Goal: Task Accomplishment & Management: Manage account settings

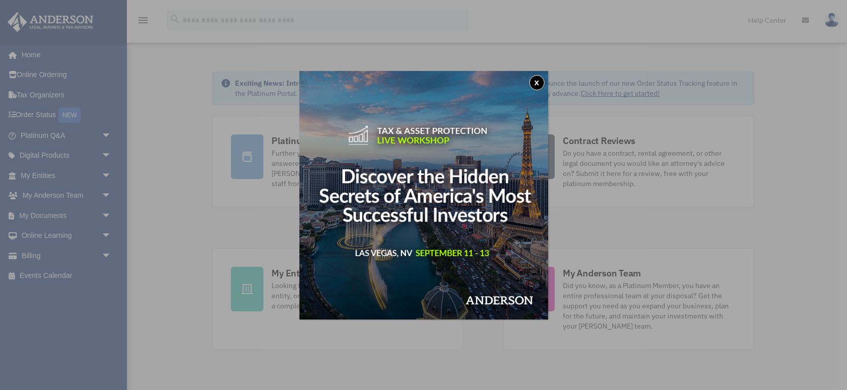
click at [535, 85] on button "x" at bounding box center [536, 82] width 15 height 15
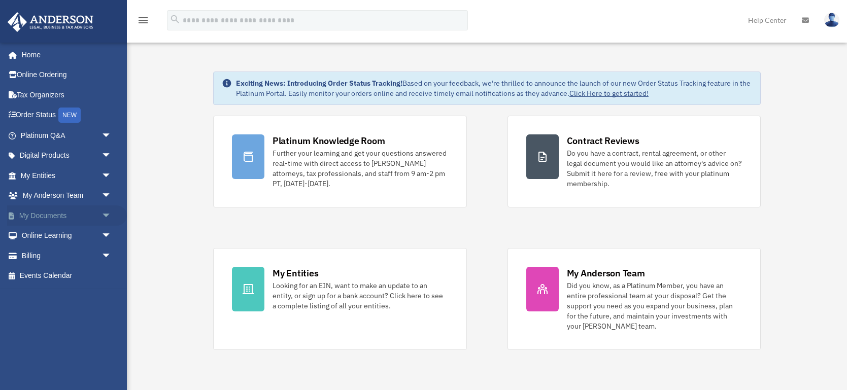
click at [45, 216] on link "My Documents arrow_drop_down" at bounding box center [67, 216] width 120 height 20
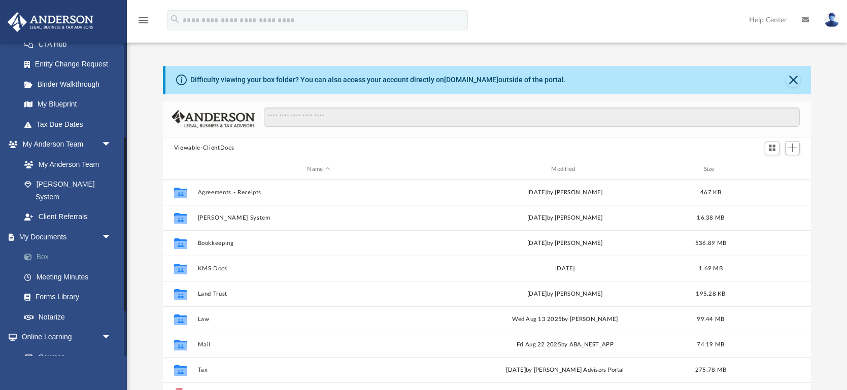
scroll to position [230, 647]
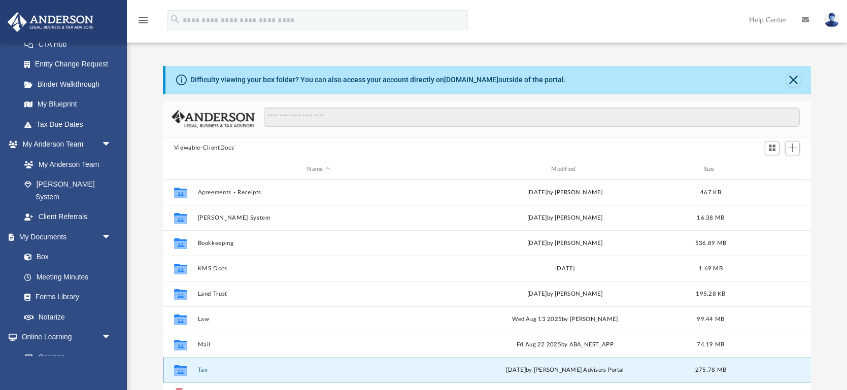
click at [203, 367] on button "Tax" at bounding box center [318, 370] width 242 height 7
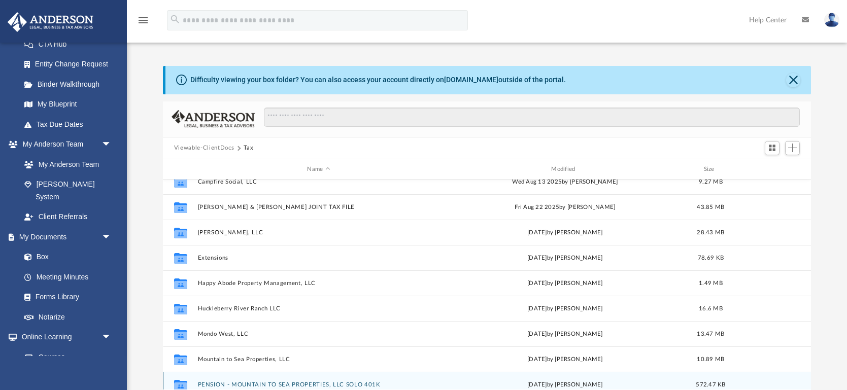
scroll to position [10, 0]
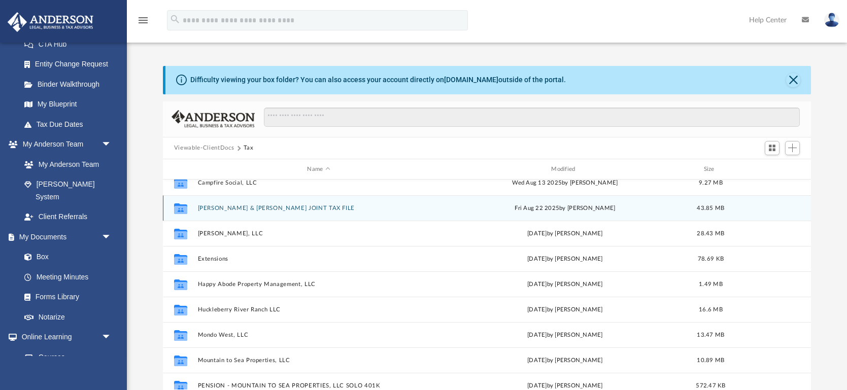
click at [266, 205] on button "Carrol Rhead & Dustin Neiman JOINT TAX FILE" at bounding box center [318, 208] width 242 height 7
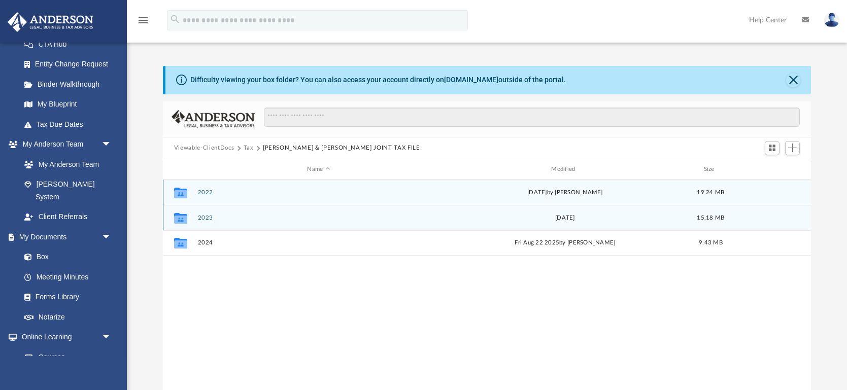
scroll to position [0, 0]
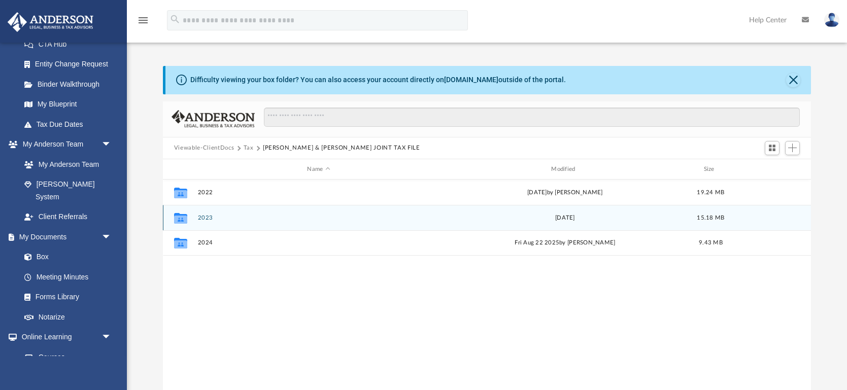
click at [209, 219] on button "2023" at bounding box center [318, 218] width 242 height 7
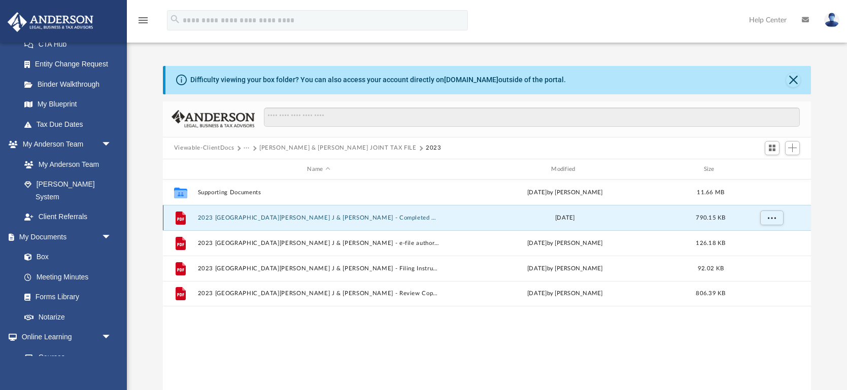
click at [227, 215] on button "2023 1040 Rhead, Carrol J & Neiman, Dustin - Completed Copy.pdf" at bounding box center [318, 218] width 242 height 7
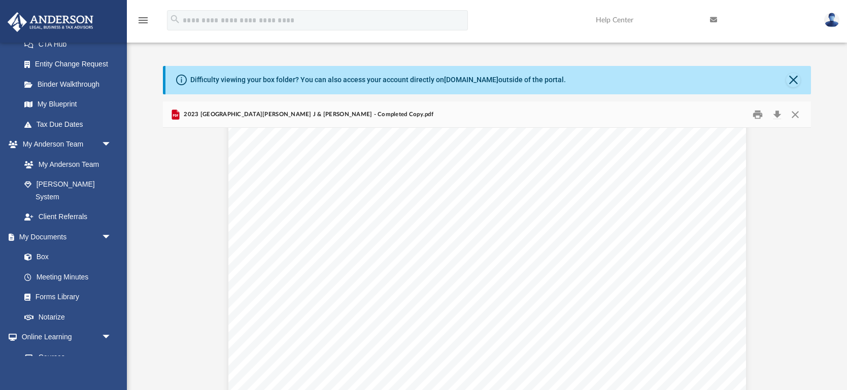
scroll to position [55571, 0]
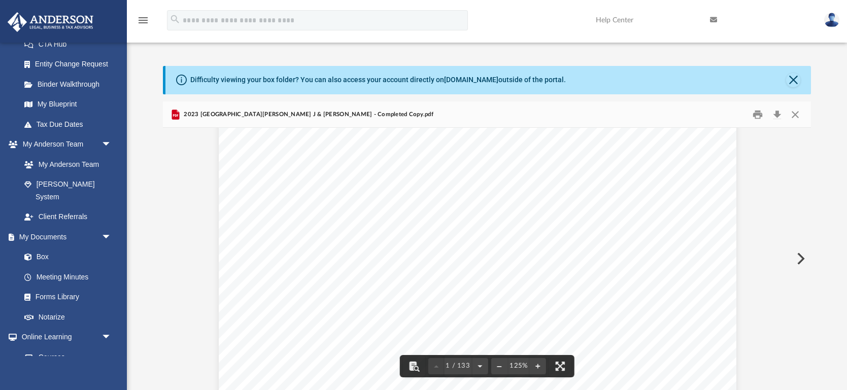
scroll to position [0, 10]
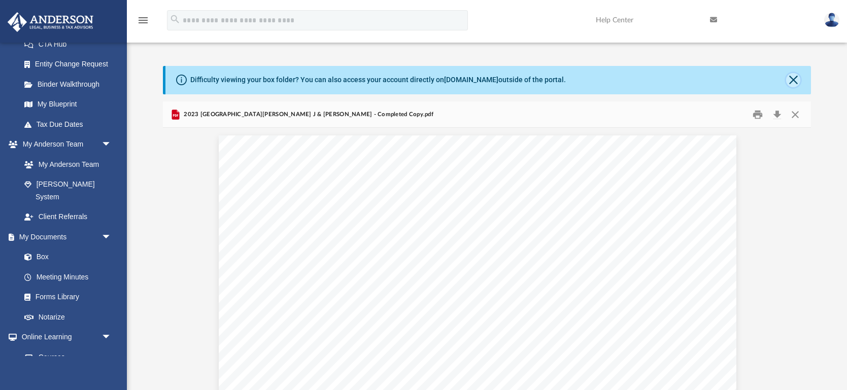
click at [792, 83] on button "Close" at bounding box center [793, 80] width 14 height 14
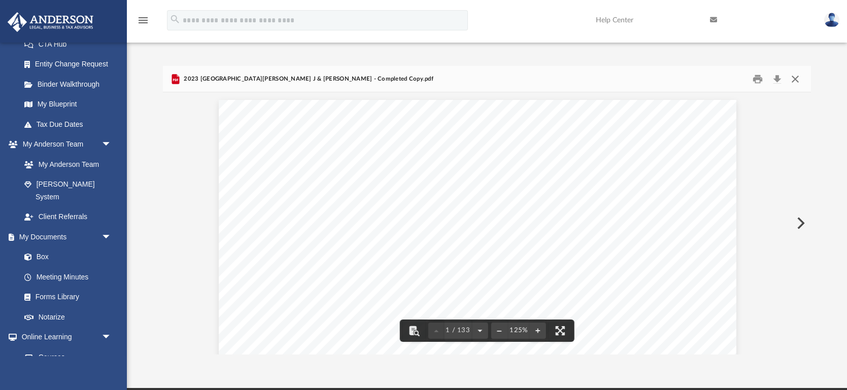
click at [795, 78] on button "Close" at bounding box center [795, 79] width 18 height 16
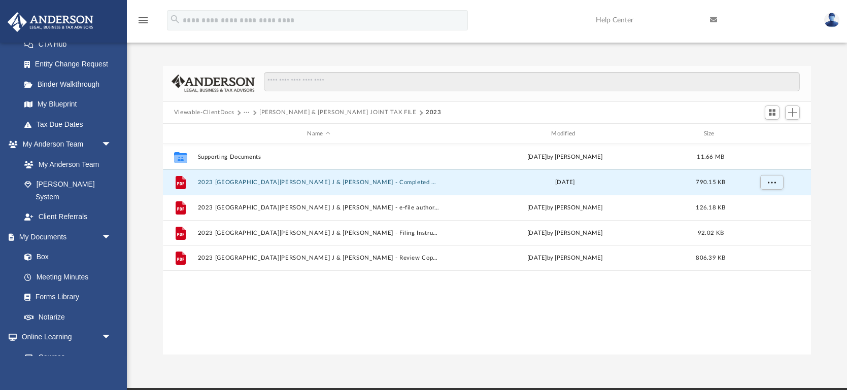
click at [321, 110] on button "Carrol Rhead & Dustin Neiman JOINT TAX FILE" at bounding box center [337, 112] width 157 height 9
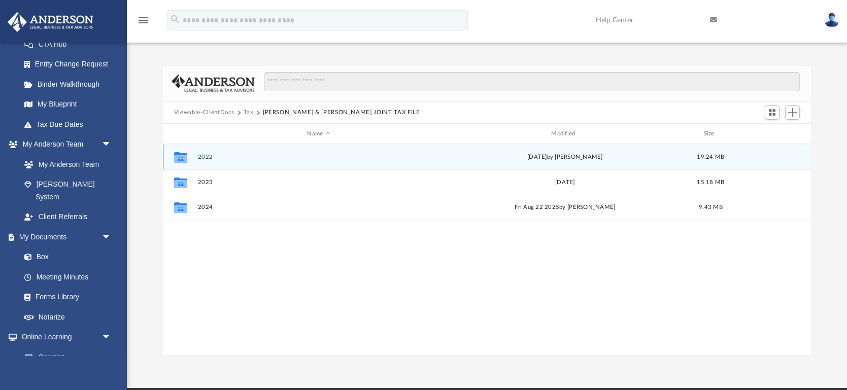
click at [201, 157] on button "2022" at bounding box center [318, 157] width 242 height 7
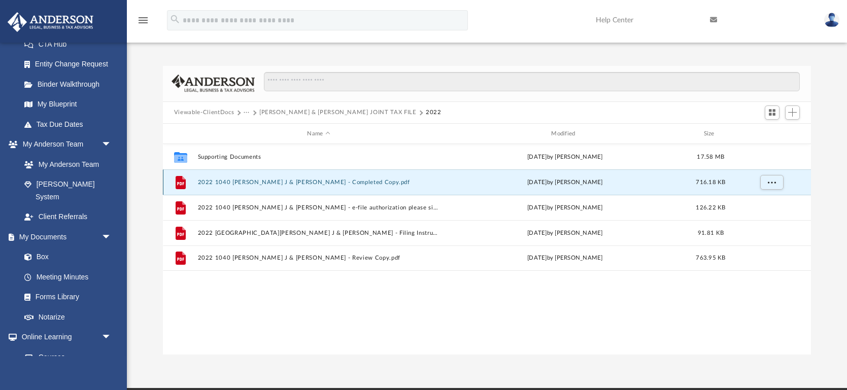
click at [300, 183] on button "2022 1040 Rhead, Carrol J & Neiman, Dustin - Completed Copy.pdf" at bounding box center [318, 182] width 242 height 7
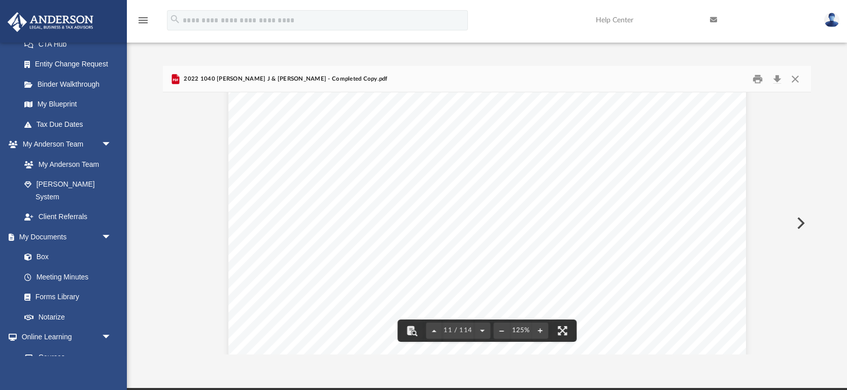
scroll to position [6602, 0]
click at [793, 79] on button "Close" at bounding box center [795, 79] width 18 height 16
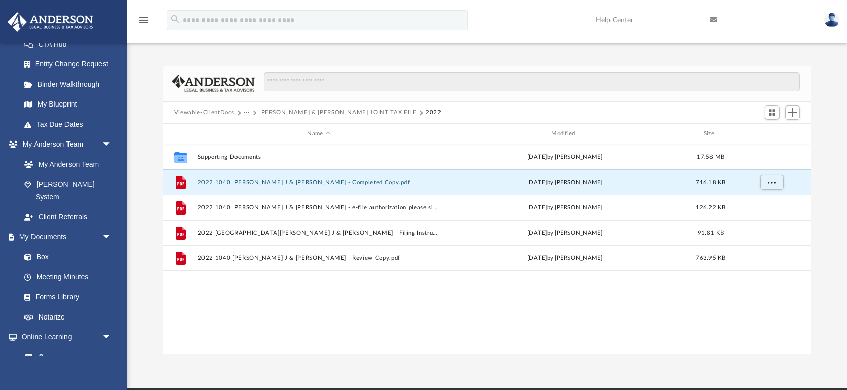
click at [308, 108] on button "[PERSON_NAME] & [PERSON_NAME] JOINT TAX FILE" at bounding box center [337, 112] width 157 height 9
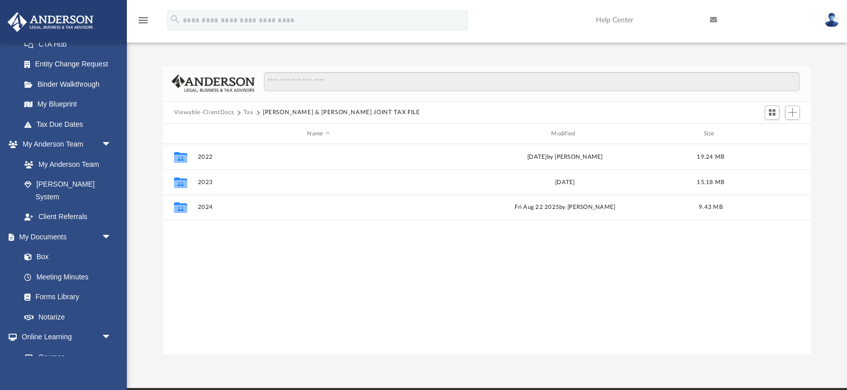
click at [247, 112] on button "Tax" at bounding box center [249, 112] width 10 height 9
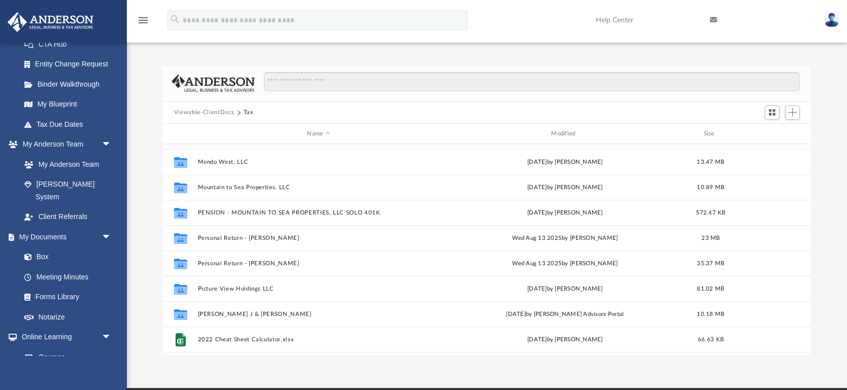
scroll to position [170, 0]
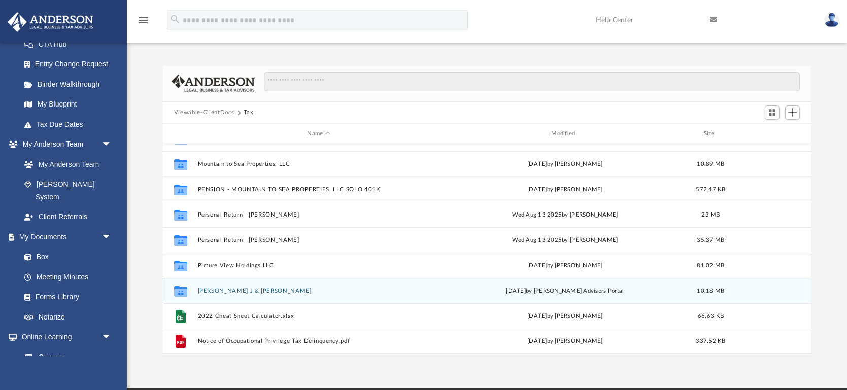
click at [222, 294] on button "[PERSON_NAME] J & [PERSON_NAME]" at bounding box center [318, 291] width 242 height 7
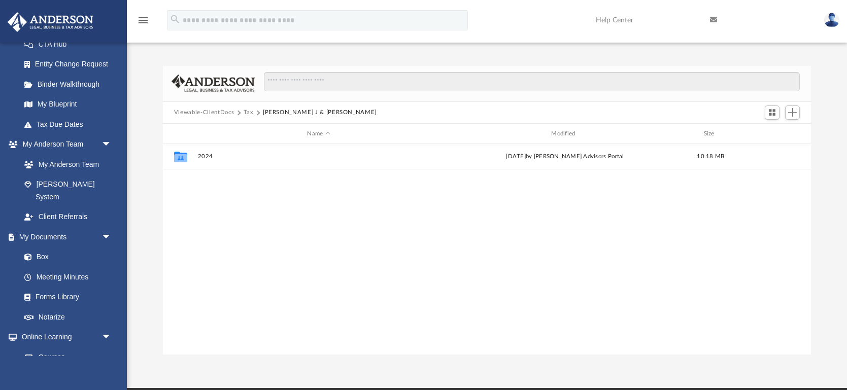
scroll to position [0, 0]
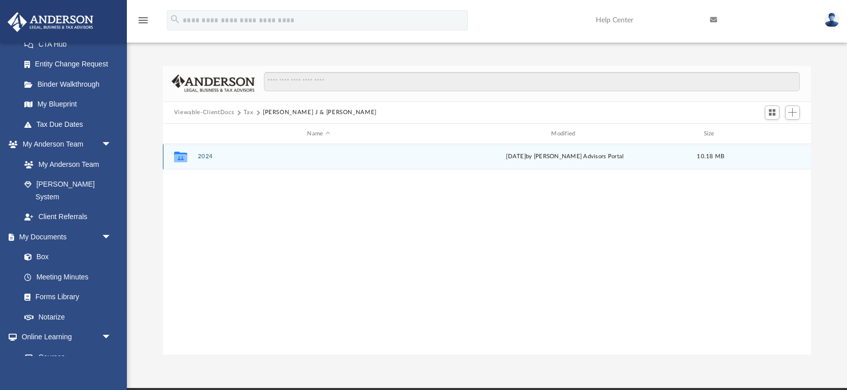
click at [204, 156] on button "2024" at bounding box center [318, 157] width 242 height 7
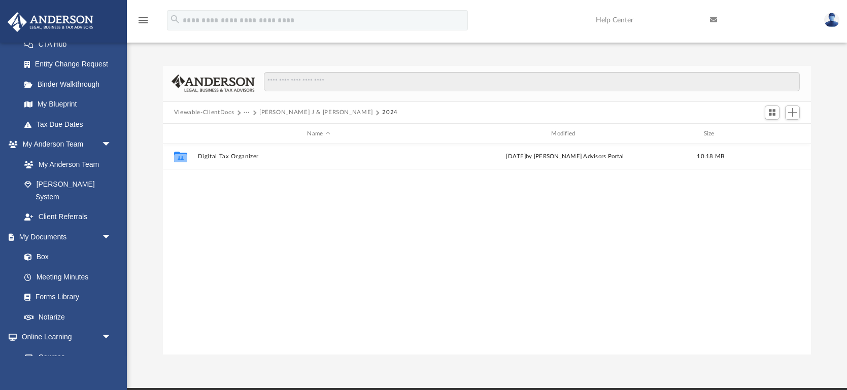
click at [323, 113] on button "[PERSON_NAME] J & [PERSON_NAME]" at bounding box center [316, 112] width 114 height 9
click at [249, 113] on button "Tax" at bounding box center [249, 112] width 10 height 9
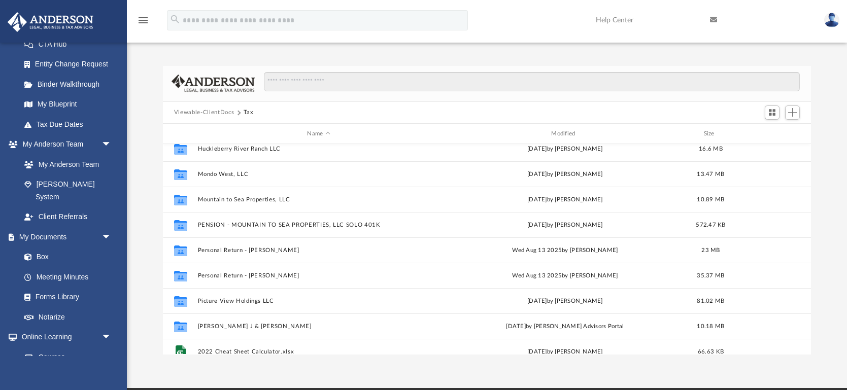
scroll to position [135, 0]
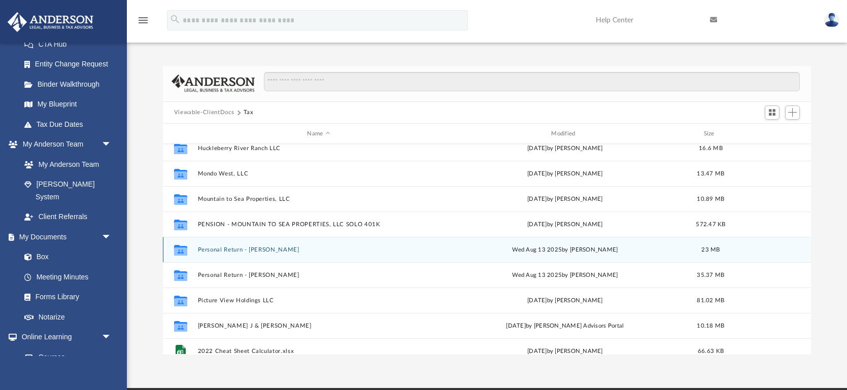
click at [231, 248] on button "Personal Return - [PERSON_NAME]" at bounding box center [318, 250] width 242 height 7
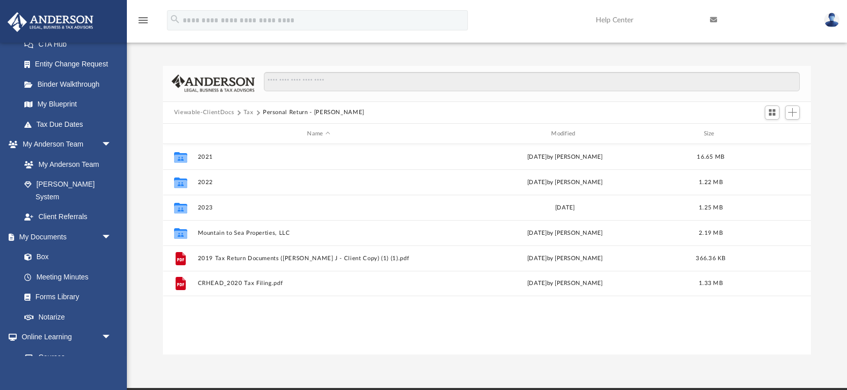
scroll to position [0, 0]
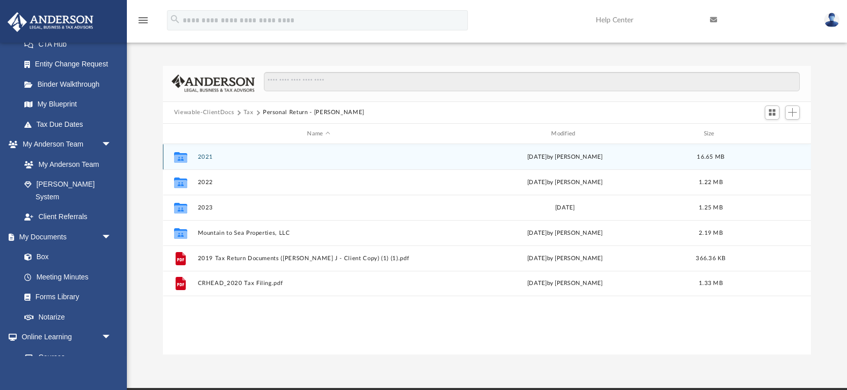
click at [209, 154] on button "2021" at bounding box center [318, 157] width 242 height 7
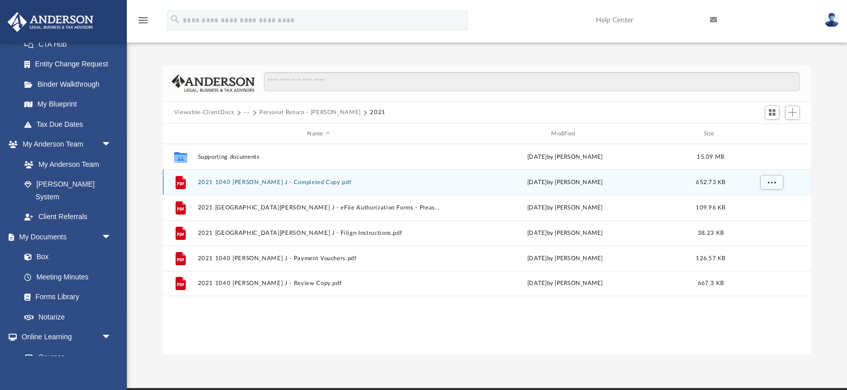
click at [232, 181] on button "2021 1040 Rhead, Carrol J - Completed Copy.pdf" at bounding box center [318, 182] width 242 height 7
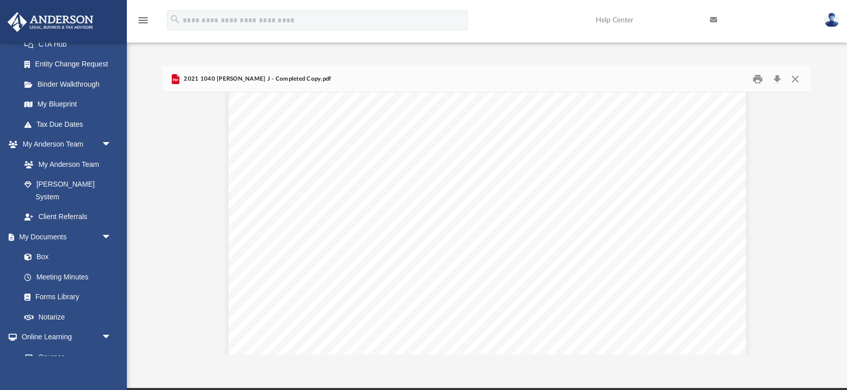
scroll to position [12351, 0]
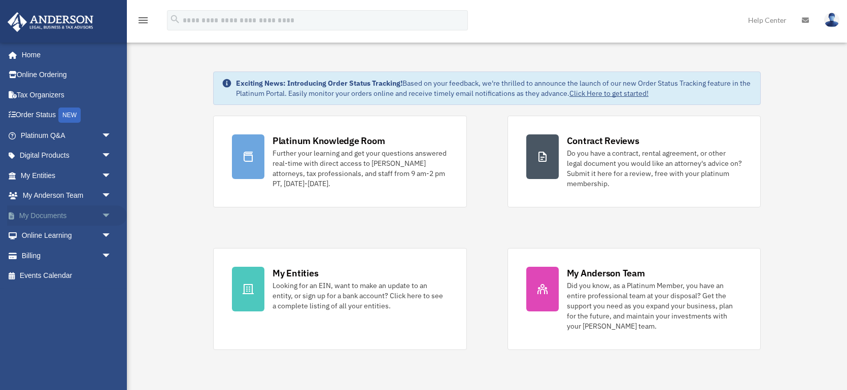
click at [41, 212] on link "My Documents arrow_drop_down" at bounding box center [67, 216] width 120 height 20
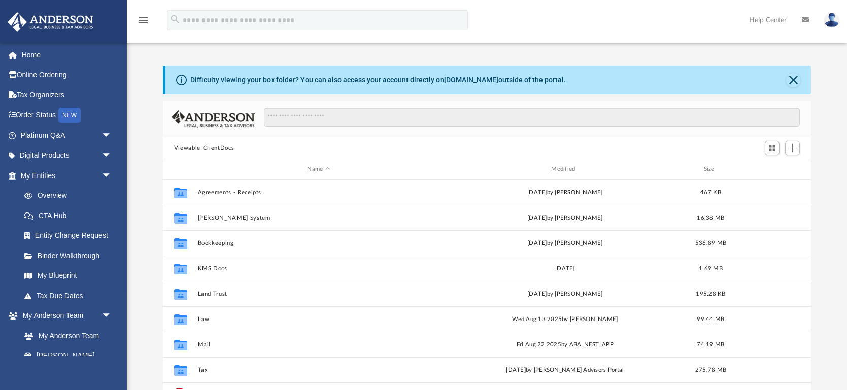
scroll to position [230, 647]
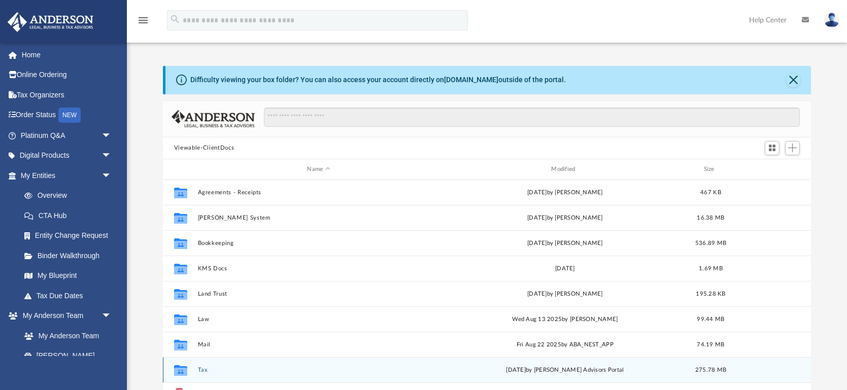
click at [202, 372] on button "Tax" at bounding box center [318, 370] width 242 height 7
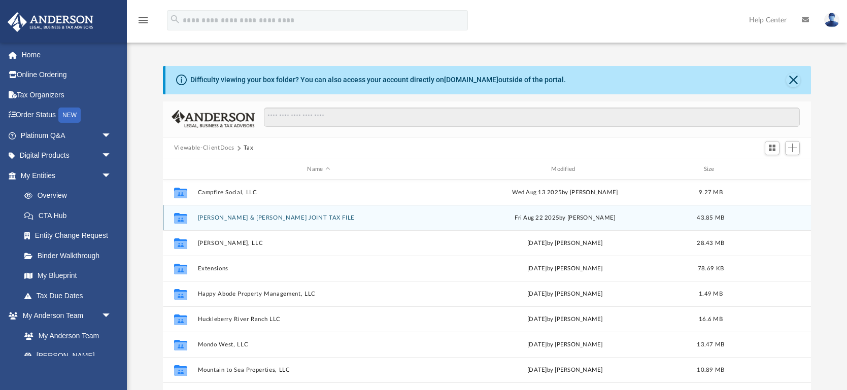
click at [267, 213] on div "Collaborated Folder Carrol Rhead & Dustin Neiman JOINT TAX FILE Fri Aug 22 2025…" at bounding box center [487, 217] width 648 height 25
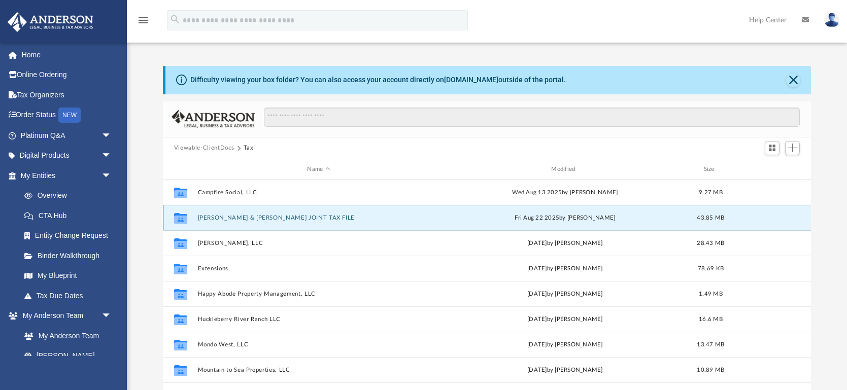
click at [263, 221] on button "Carrol Rhead & Dustin Neiman JOINT TAX FILE" at bounding box center [318, 218] width 242 height 7
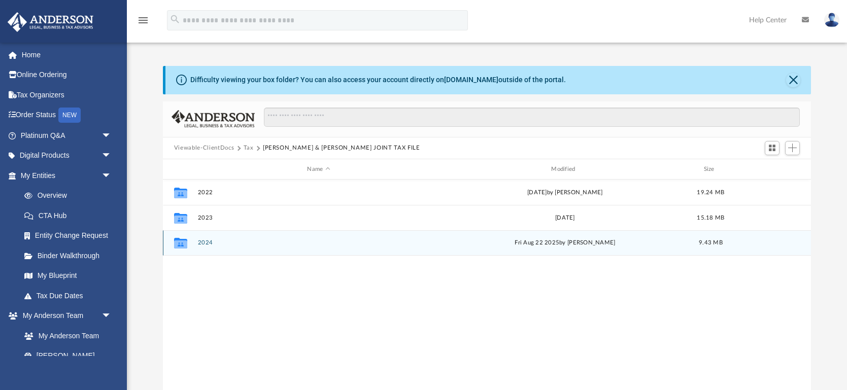
click at [209, 245] on button "2024" at bounding box center [318, 243] width 242 height 7
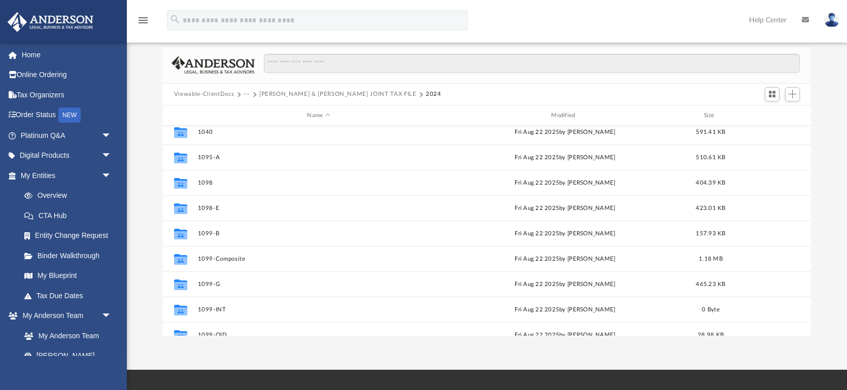
scroll to position [0, 0]
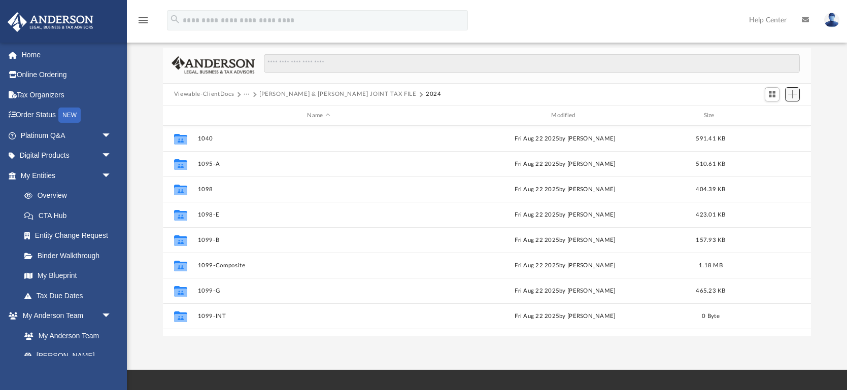
click at [793, 92] on span "Add" at bounding box center [792, 94] width 9 height 9
click at [771, 130] on li "New Folder" at bounding box center [778, 130] width 32 height 11
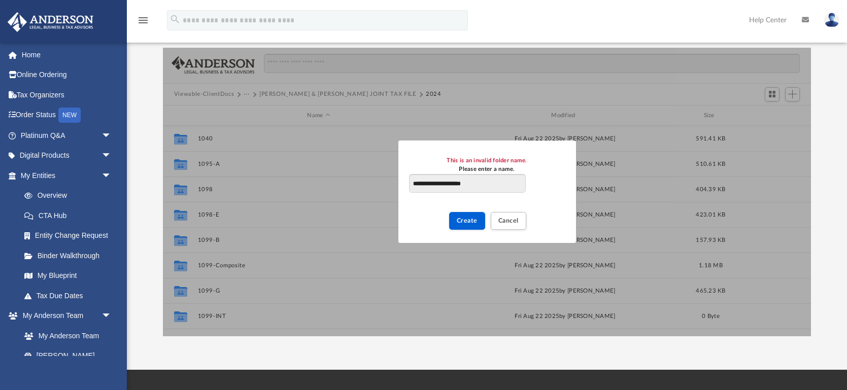
click at [436, 186] on input "**********" at bounding box center [467, 183] width 116 height 19
type input "**********"
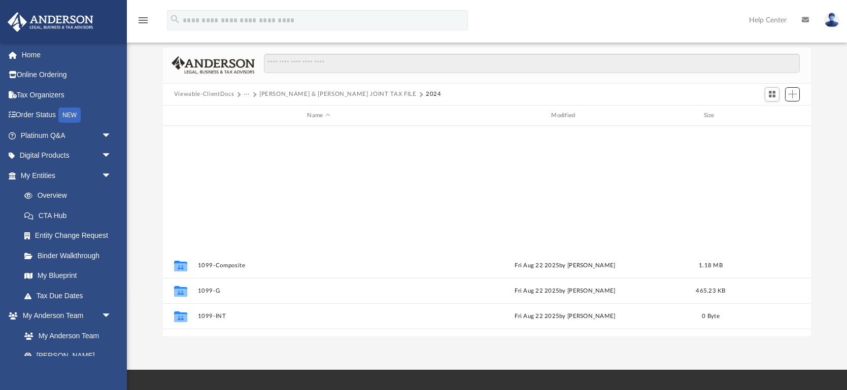
scroll to position [221, 0]
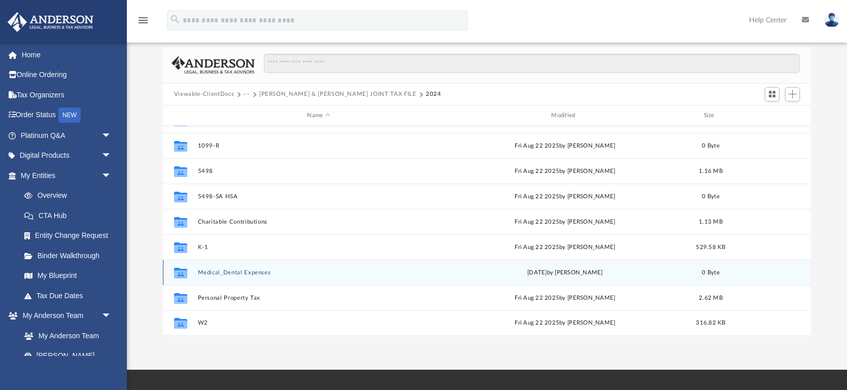
click at [204, 271] on button "Medical_Dental Expenses" at bounding box center [318, 272] width 242 height 7
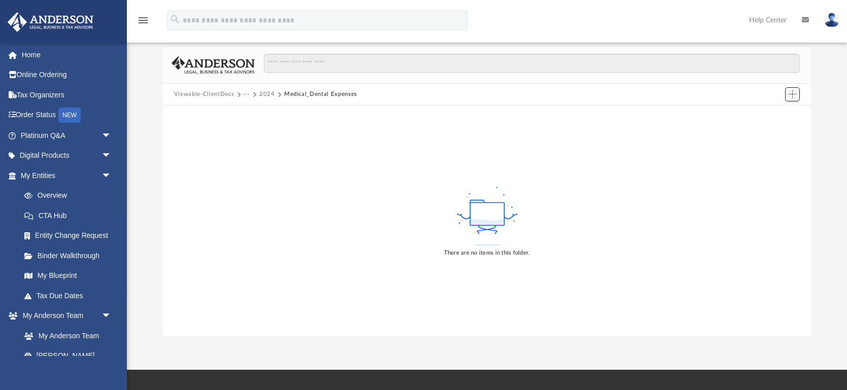
click at [794, 90] on span "Add" at bounding box center [792, 94] width 9 height 9
click at [769, 114] on li "Upload" at bounding box center [778, 114] width 32 height 11
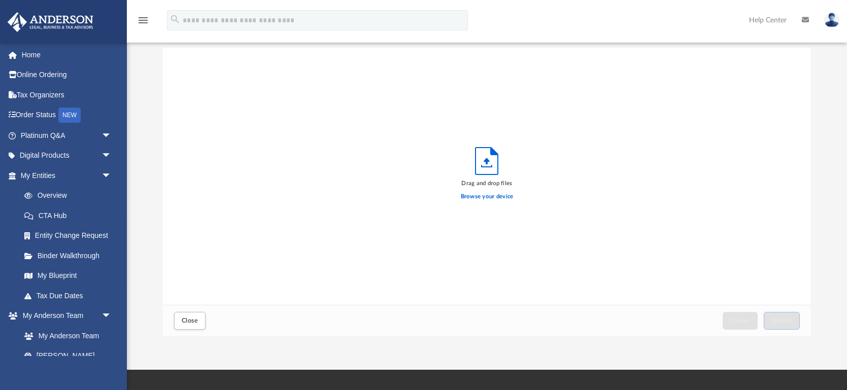
scroll to position [257, 647]
click at [470, 194] on label "Browse your device" at bounding box center [487, 196] width 53 height 9
click at [0, 0] on input "Browse your device" at bounding box center [0, 0] width 0 height 0
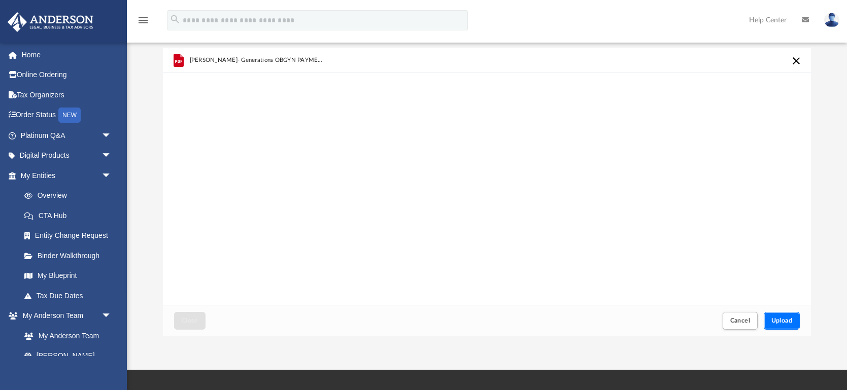
click at [781, 320] on span "Upload" at bounding box center [781, 321] width 21 height 6
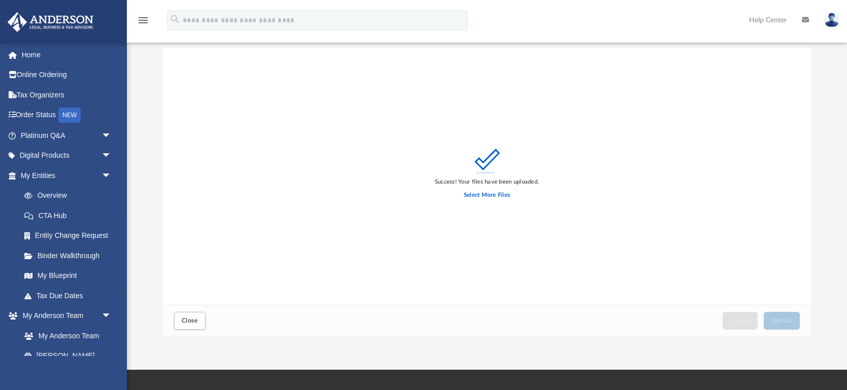
scroll to position [54, 0]
click at [192, 321] on span "Close" at bounding box center [190, 321] width 16 height 6
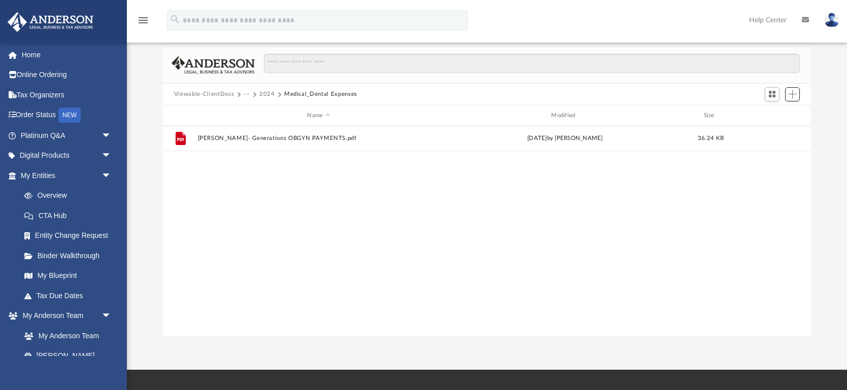
scroll to position [0, 0]
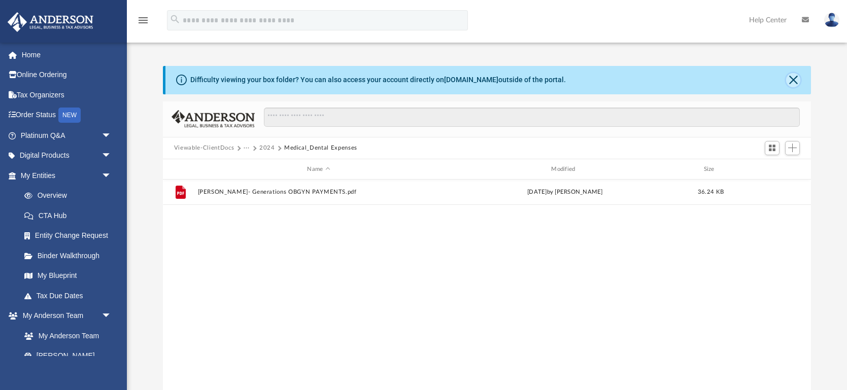
click at [794, 82] on button "Close" at bounding box center [793, 80] width 14 height 14
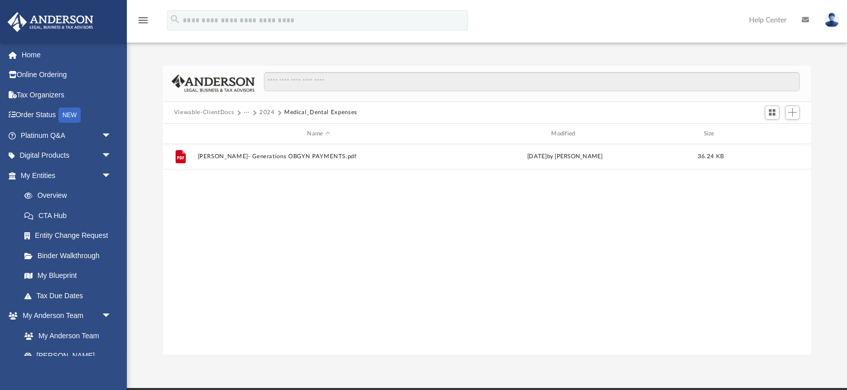
click at [266, 113] on button "2024" at bounding box center [267, 112] width 16 height 9
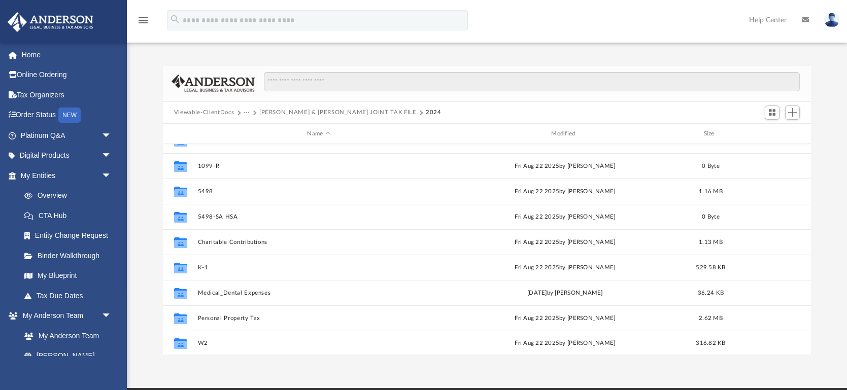
scroll to position [221, 0]
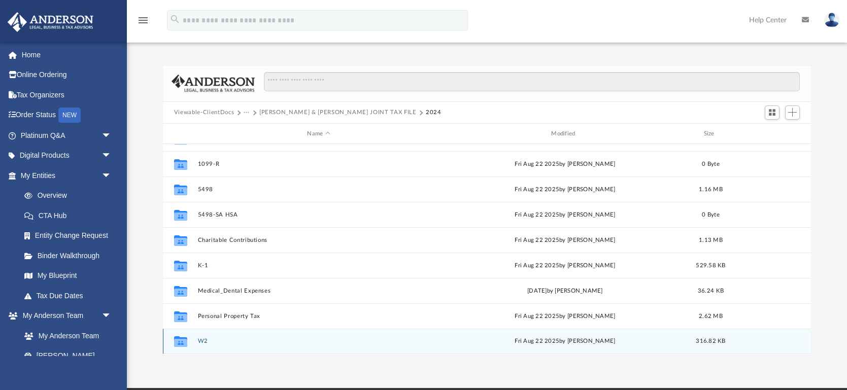
click at [204, 338] on button "W2" at bounding box center [318, 341] width 242 height 7
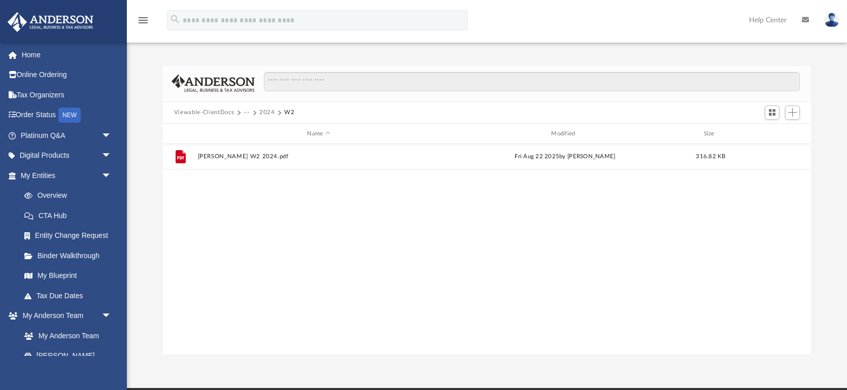
scroll to position [0, 0]
click at [795, 108] on span "Add" at bounding box center [792, 112] width 9 height 9
click at [771, 131] on li "Upload" at bounding box center [778, 132] width 32 height 11
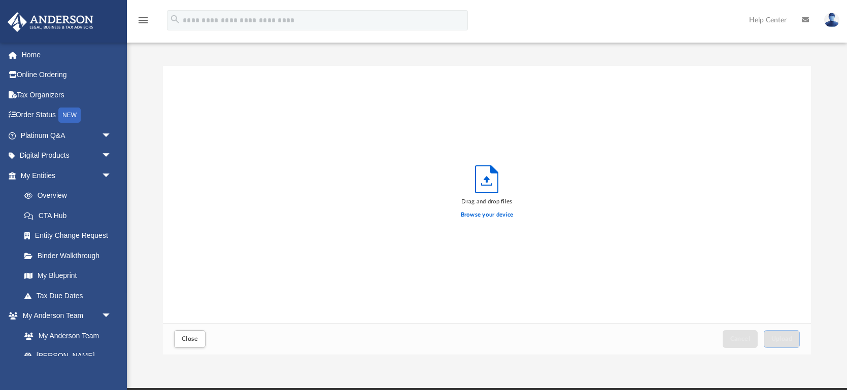
scroll to position [257, 647]
click at [485, 183] on icon "Upload" at bounding box center [486, 179] width 22 height 27
click at [482, 215] on label "Browse your device" at bounding box center [487, 215] width 53 height 9
click at [0, 0] on input "Browse your device" at bounding box center [0, 0] width 0 height 0
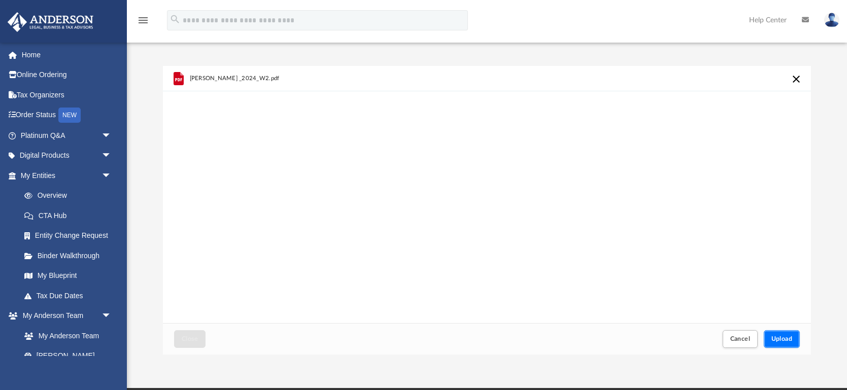
click at [783, 335] on button "Upload" at bounding box center [782, 339] width 37 height 18
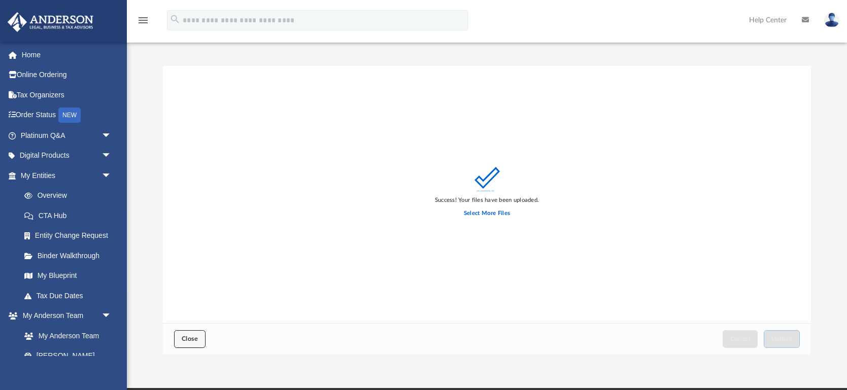
click at [187, 338] on span "Close" at bounding box center [190, 339] width 16 height 6
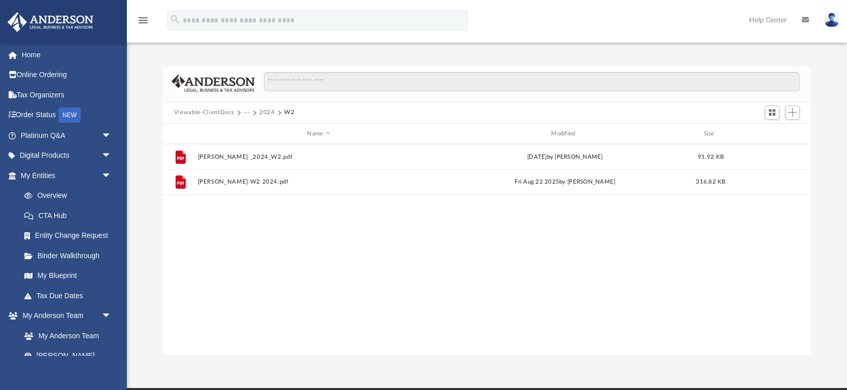
click at [267, 110] on button "2024" at bounding box center [267, 112] width 16 height 9
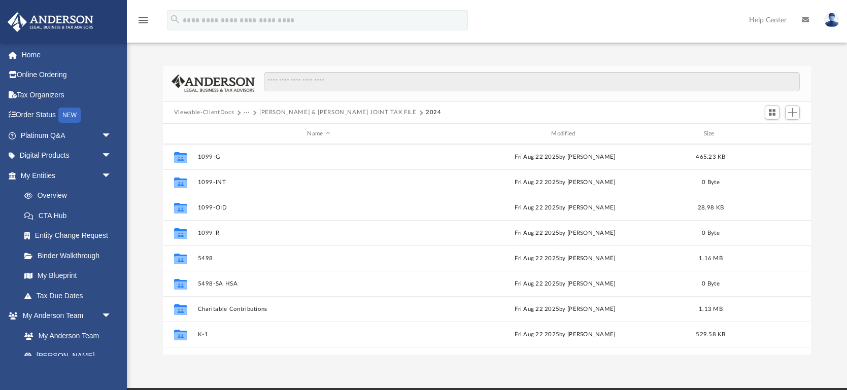
scroll to position [157, 0]
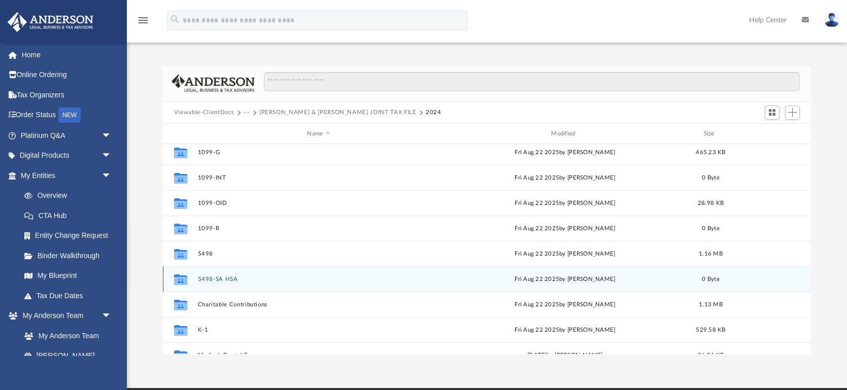
click at [235, 279] on button "5498-SA HSA" at bounding box center [318, 279] width 242 height 7
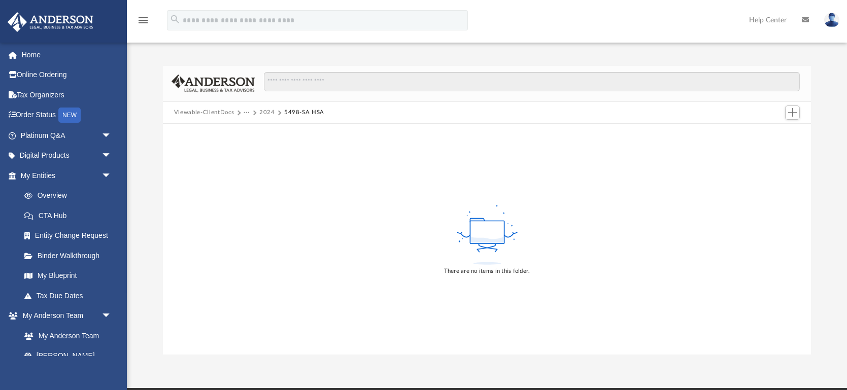
click at [266, 113] on button "2024" at bounding box center [267, 112] width 16 height 9
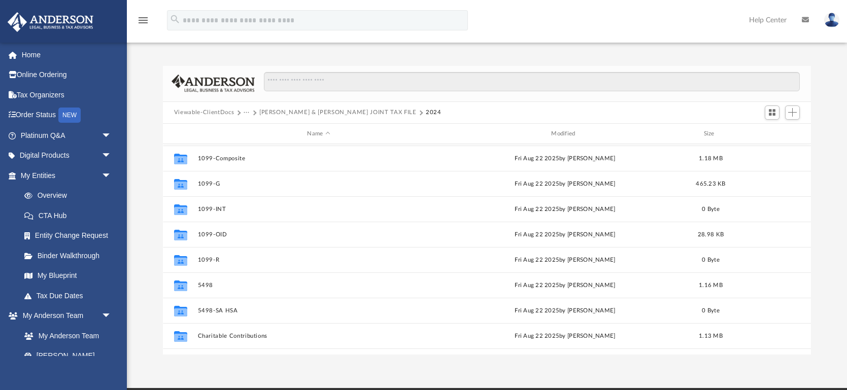
scroll to position [126, 0]
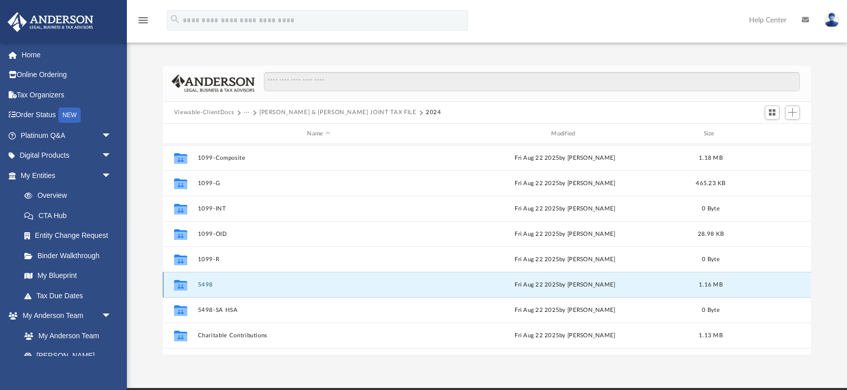
click at [209, 284] on button "5498" at bounding box center [318, 285] width 242 height 7
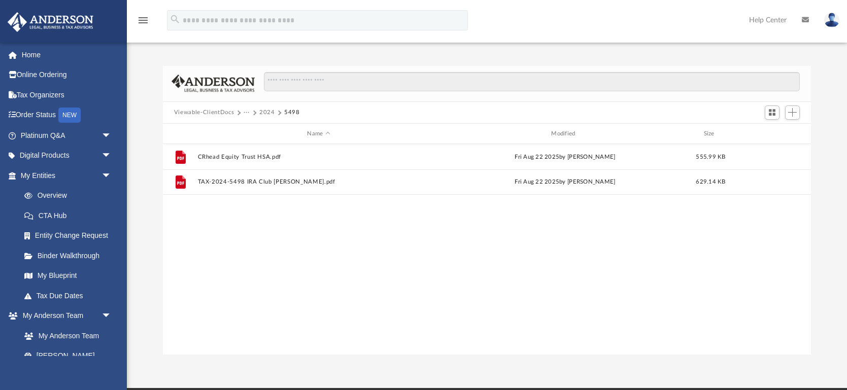
scroll to position [0, 0]
click at [265, 111] on button "2024" at bounding box center [267, 112] width 16 height 9
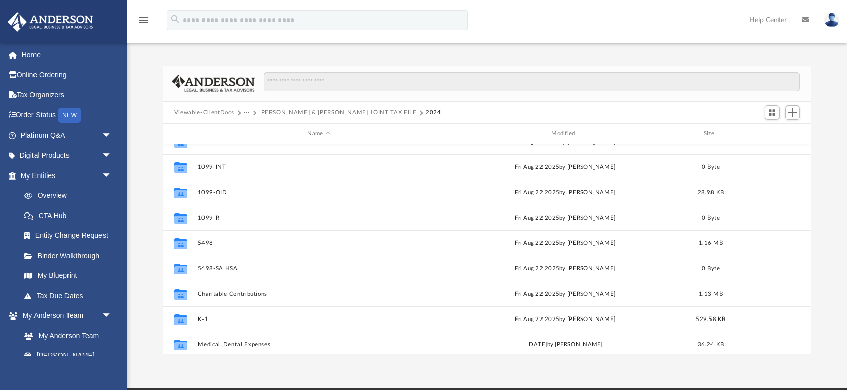
scroll to position [221, 0]
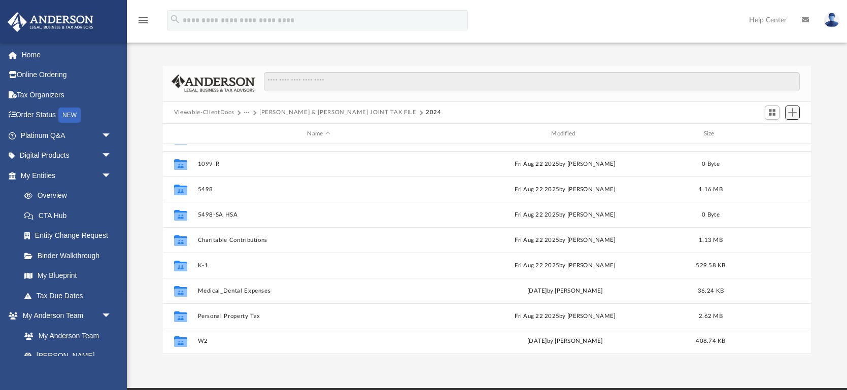
click at [791, 111] on span "Add" at bounding box center [792, 112] width 9 height 9
click at [770, 149] on li "New Folder" at bounding box center [778, 149] width 32 height 11
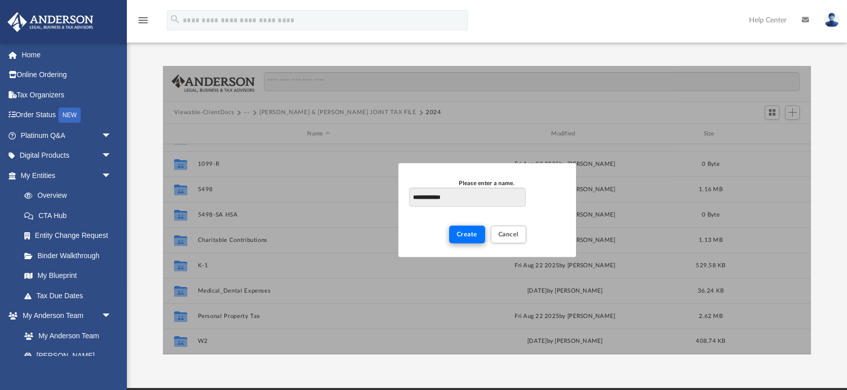
type input "**********"
click at [463, 234] on span "Create" at bounding box center [467, 234] width 21 height 6
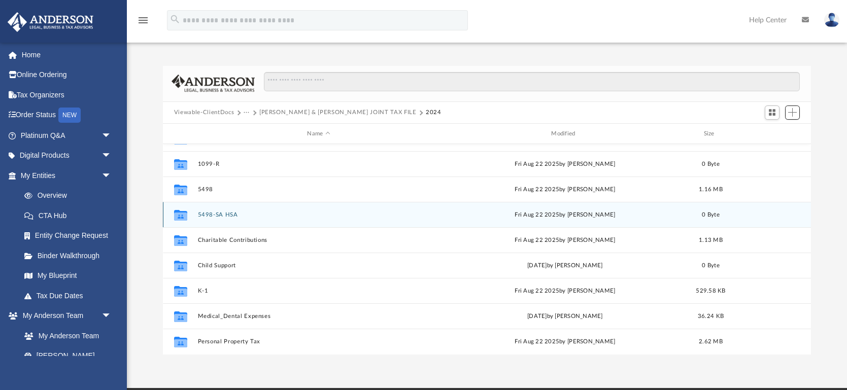
scroll to position [246, 0]
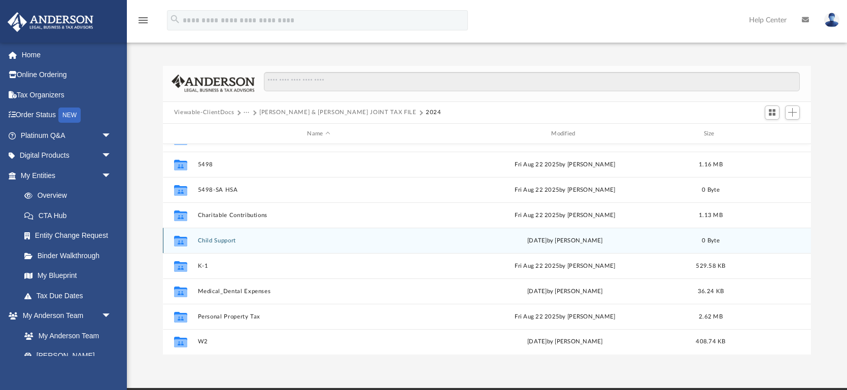
click at [229, 240] on button "Child Support" at bounding box center [318, 240] width 242 height 7
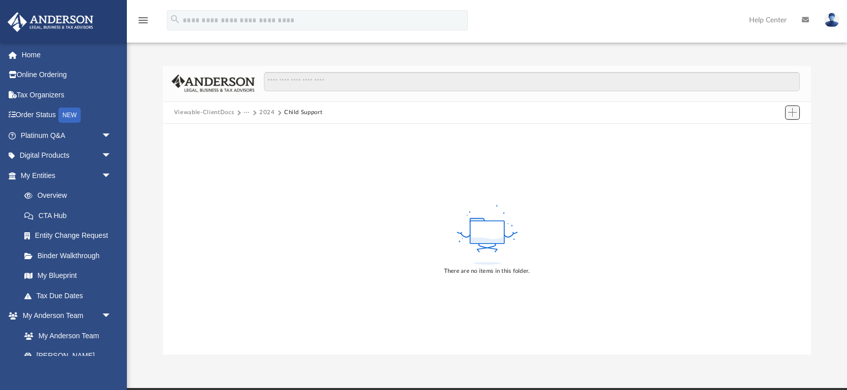
click at [794, 111] on span "Add" at bounding box center [792, 112] width 9 height 9
click at [776, 135] on li "Upload" at bounding box center [778, 132] width 32 height 11
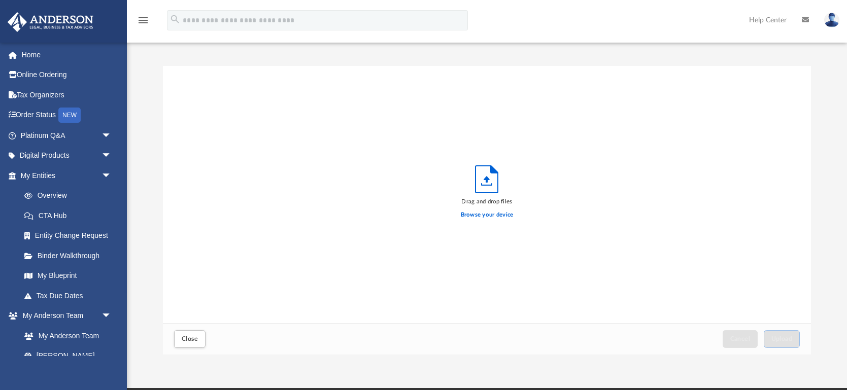
scroll to position [257, 647]
click at [484, 216] on label "Browse your device" at bounding box center [487, 215] width 53 height 9
click at [0, 0] on input "Browse your device" at bounding box center [0, 0] width 0 height 0
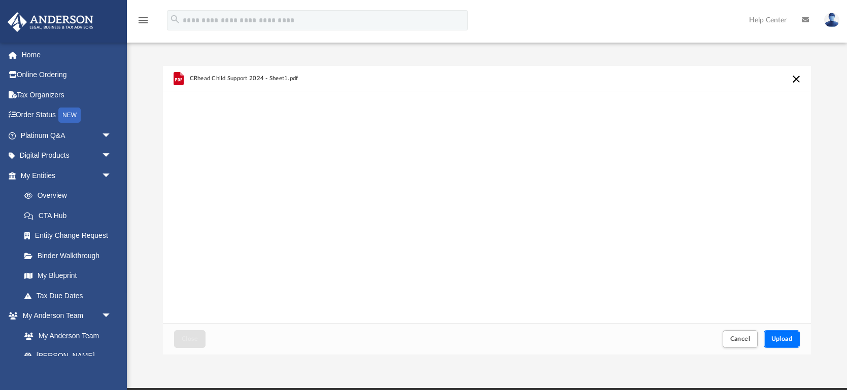
click at [776, 334] on button "Upload" at bounding box center [782, 339] width 37 height 18
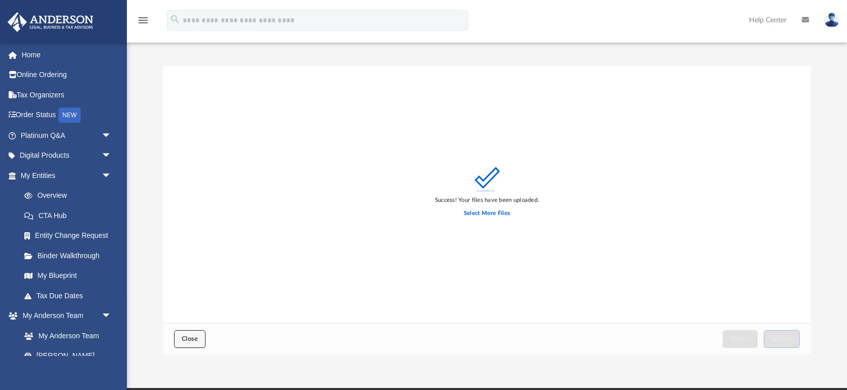
click at [185, 334] on button "Close" at bounding box center [189, 339] width 31 height 18
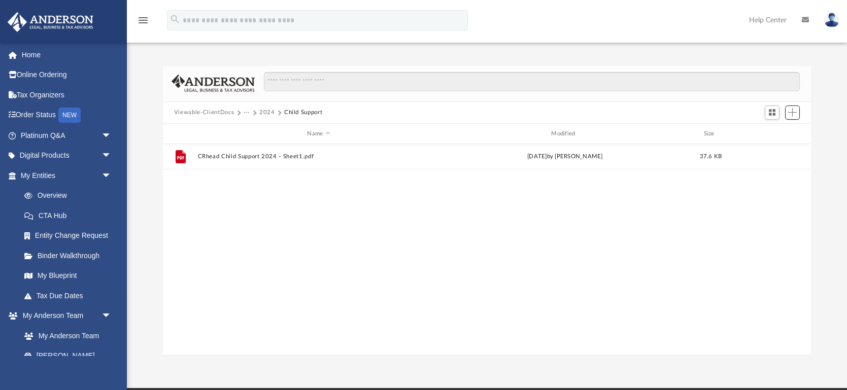
scroll to position [230, 647]
click at [265, 112] on button "2024" at bounding box center [267, 112] width 16 height 9
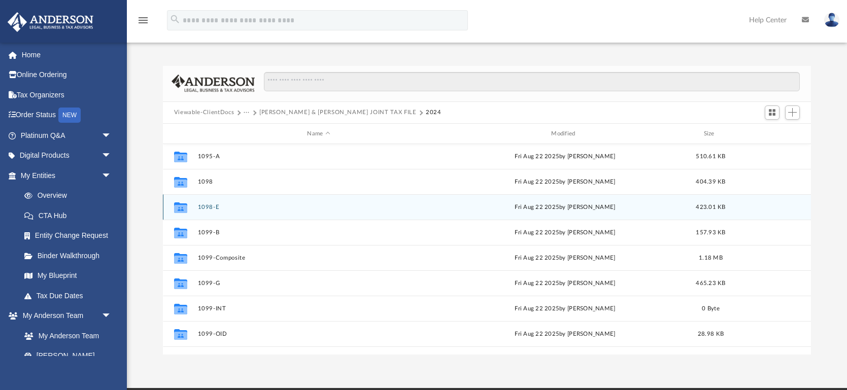
scroll to position [23, 0]
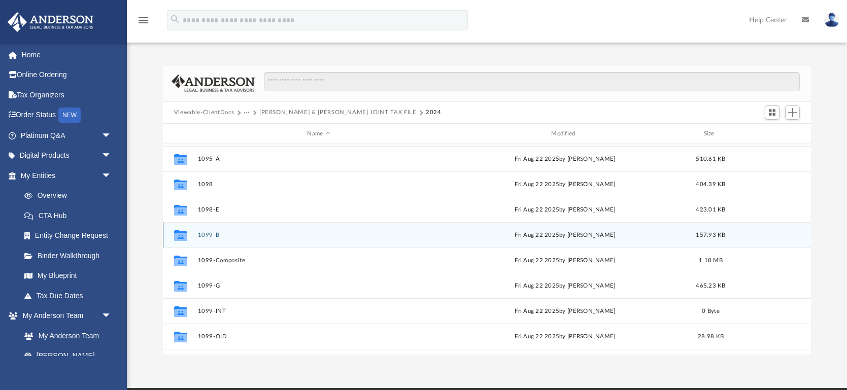
click at [207, 232] on button "1099-B" at bounding box center [318, 235] width 242 height 7
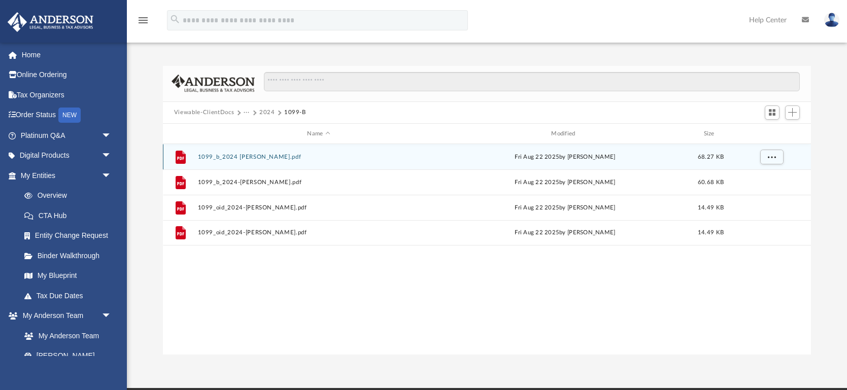
scroll to position [0, 0]
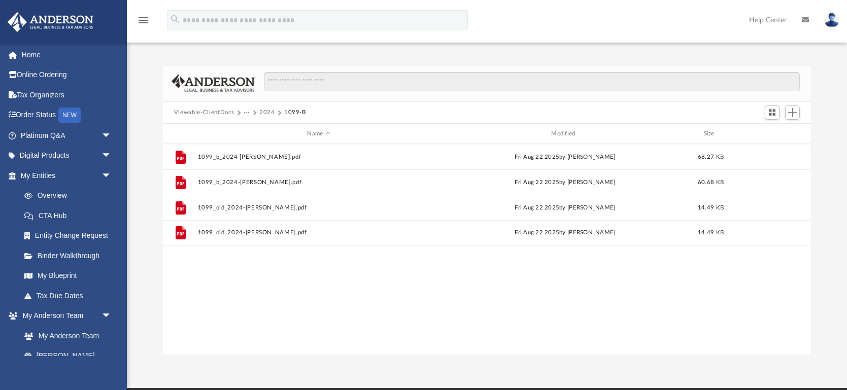
click at [269, 113] on button "2024" at bounding box center [267, 112] width 16 height 9
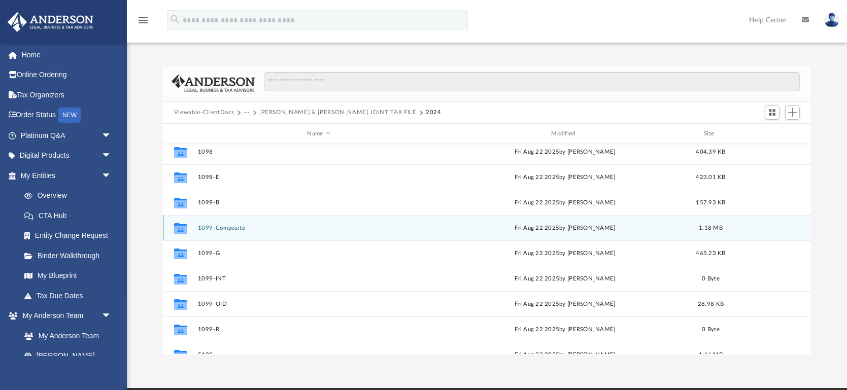
scroll to position [57, 0]
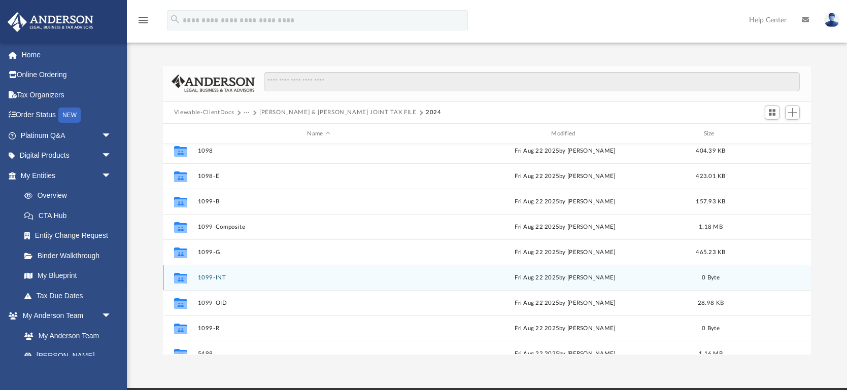
click at [211, 276] on button "1099-INT" at bounding box center [318, 278] width 242 height 7
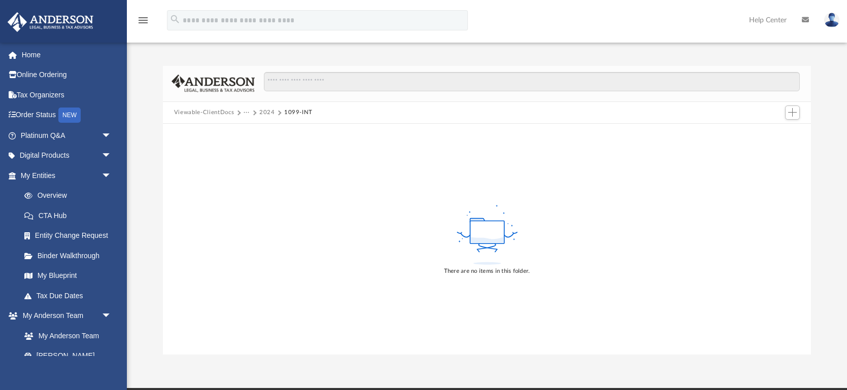
click at [268, 112] on button "2024" at bounding box center [267, 112] width 16 height 9
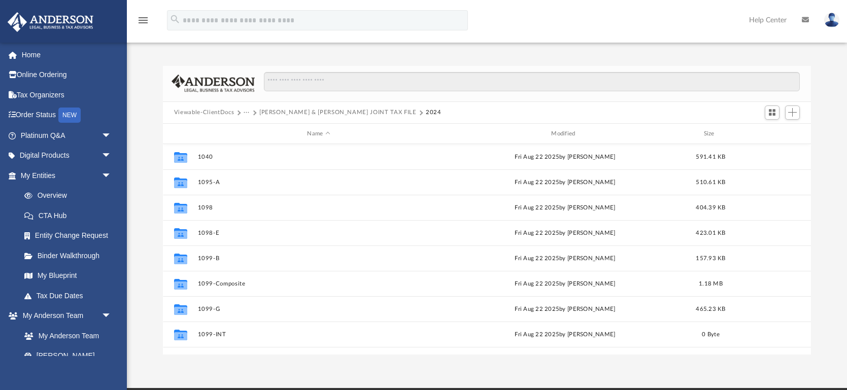
scroll to position [230, 647]
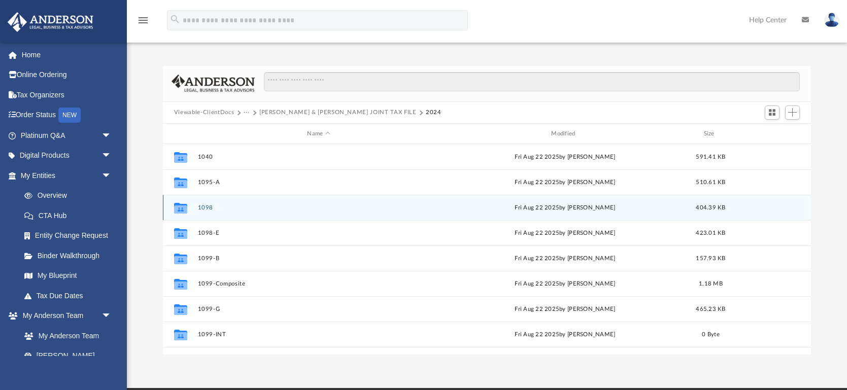
click at [207, 207] on button "1098" at bounding box center [318, 207] width 242 height 7
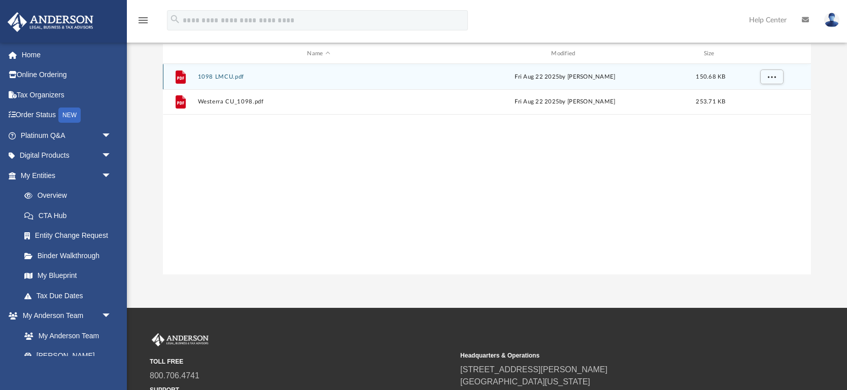
scroll to position [0, 0]
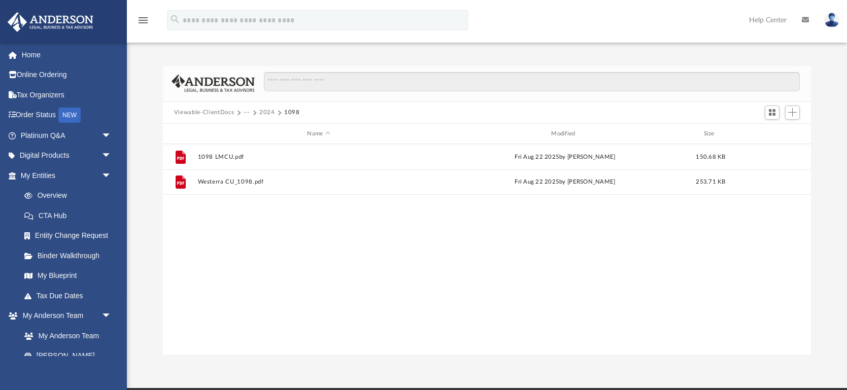
click at [265, 110] on button "2024" at bounding box center [267, 112] width 16 height 9
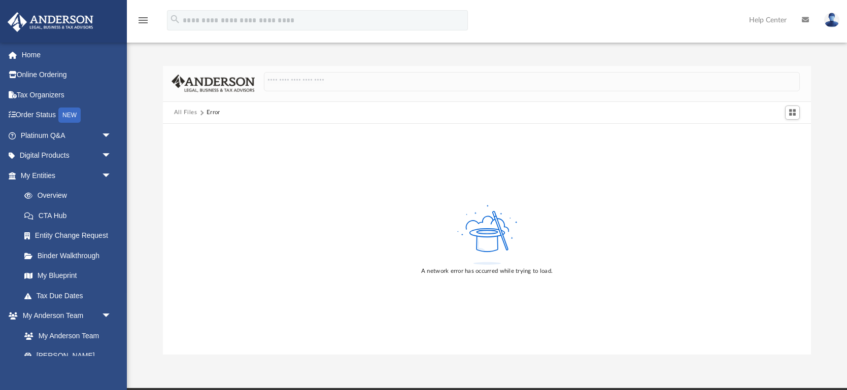
click at [184, 112] on button "All Files" at bounding box center [185, 112] width 23 height 9
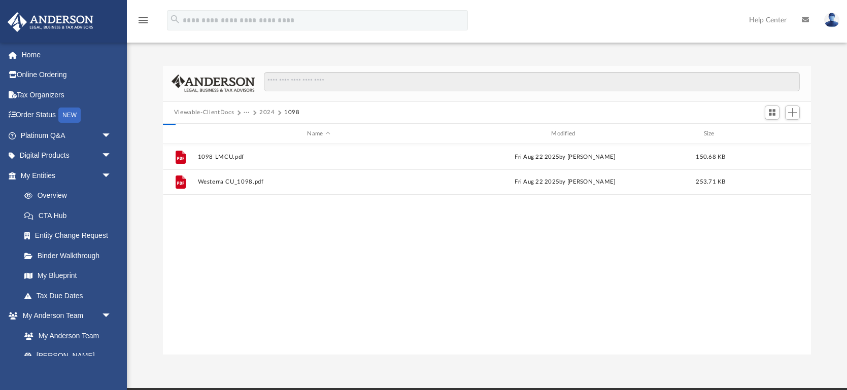
scroll to position [230, 647]
click at [267, 113] on button "2024" at bounding box center [267, 112] width 16 height 9
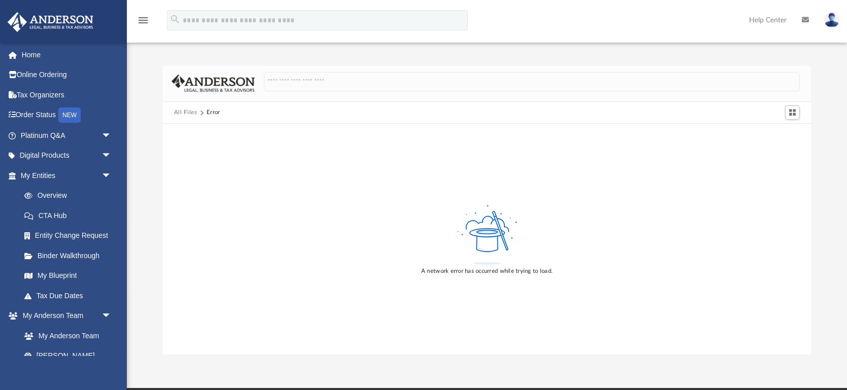
click at [179, 112] on button "All Files" at bounding box center [185, 112] width 23 height 9
click at [272, 195] on div "A network error has occurred while trying to load." at bounding box center [487, 239] width 648 height 230
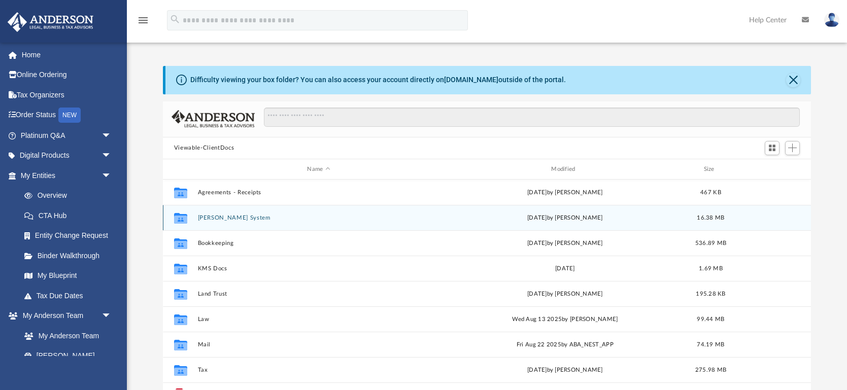
scroll to position [18, 0]
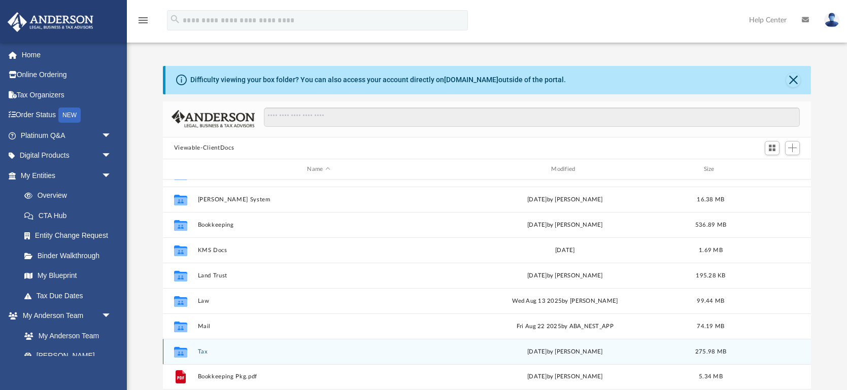
click at [203, 349] on button "Tax" at bounding box center [318, 352] width 242 height 7
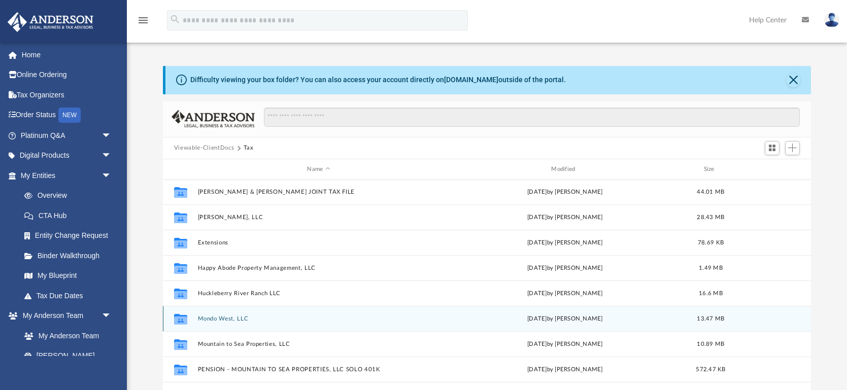
scroll to position [0, 0]
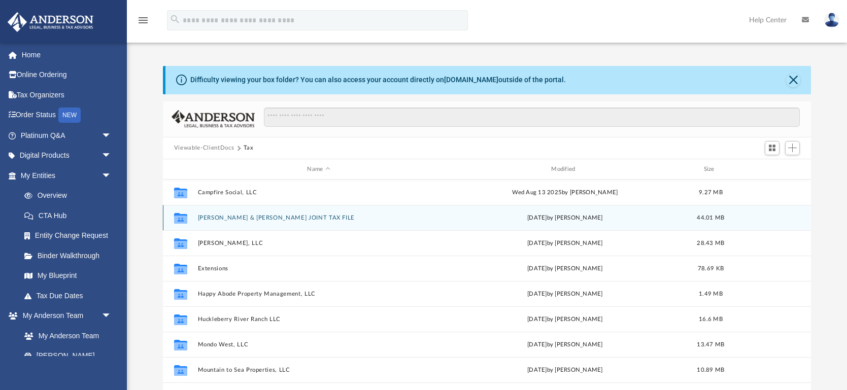
click at [270, 216] on button "[PERSON_NAME] & [PERSON_NAME] JOINT TAX FILE" at bounding box center [318, 218] width 242 height 7
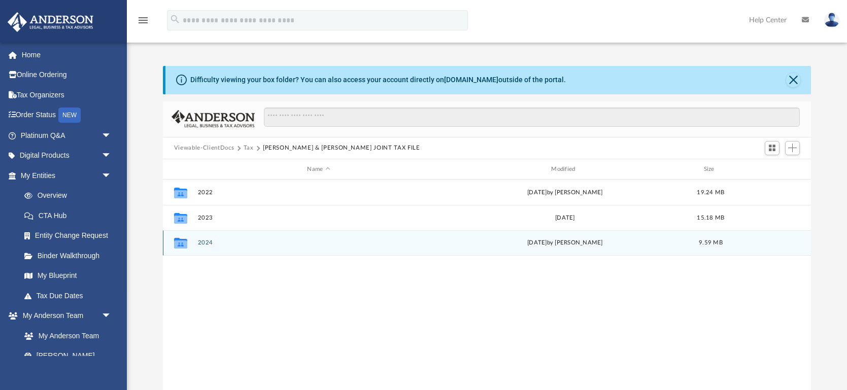
click at [209, 243] on button "2024" at bounding box center [318, 243] width 242 height 7
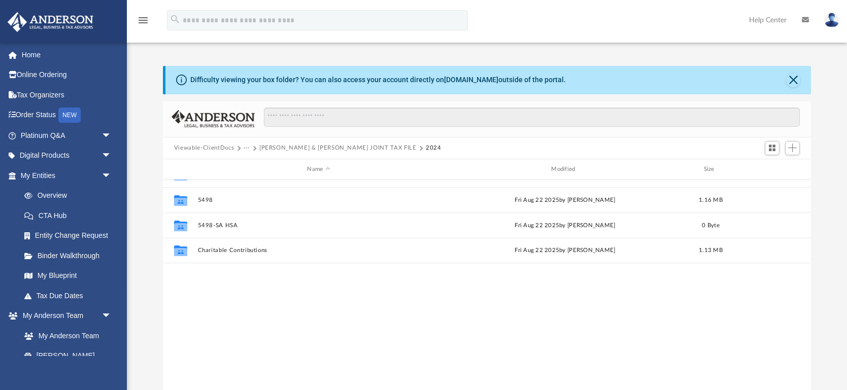
scroll to position [88, 0]
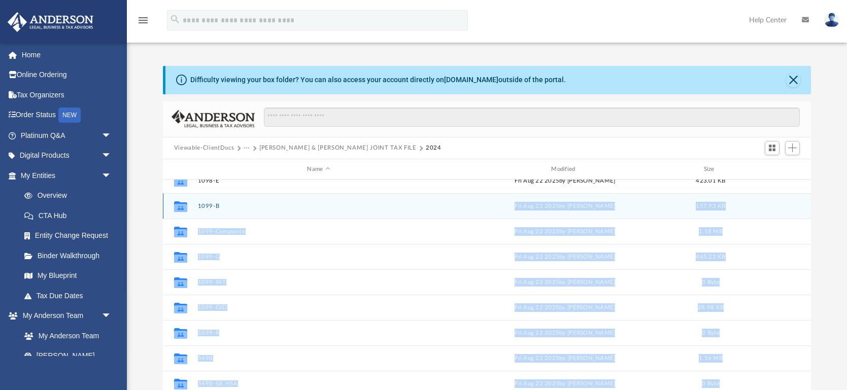
drag, startPoint x: 349, startPoint y: 280, endPoint x: 231, endPoint y: 214, distance: 134.7
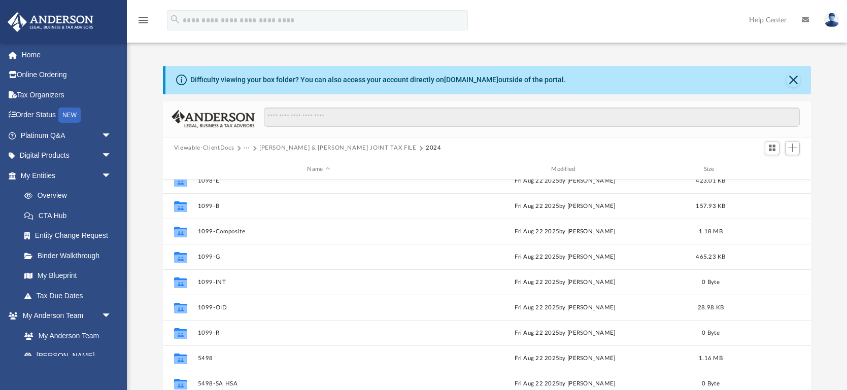
click at [469, 132] on div at bounding box center [527, 122] width 545 height 29
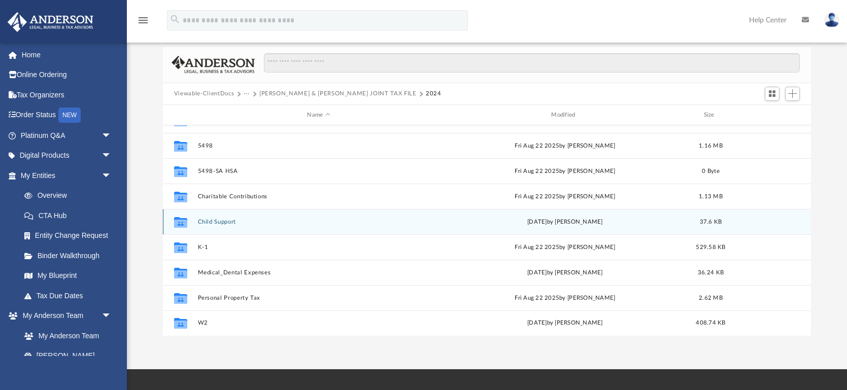
scroll to position [57, 0]
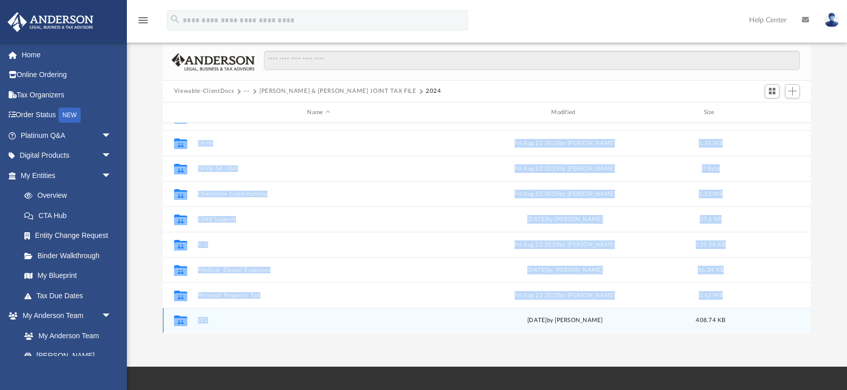
drag, startPoint x: 397, startPoint y: 348, endPoint x: 393, endPoint y: 322, distance: 26.2
click at [393, 322] on div "App [PERSON_NAME][EMAIL_ADDRESS][DOMAIN_NAME] Sign Out [EMAIL_ADDRESS][DOMAIN_N…" at bounding box center [423, 155] width 847 height 424
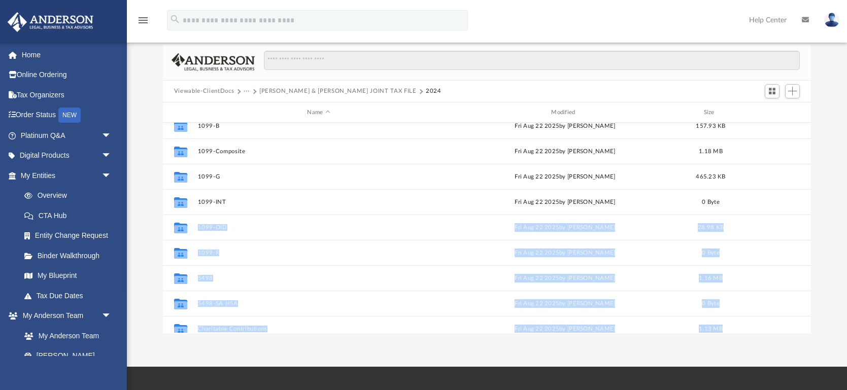
scroll to position [0, 0]
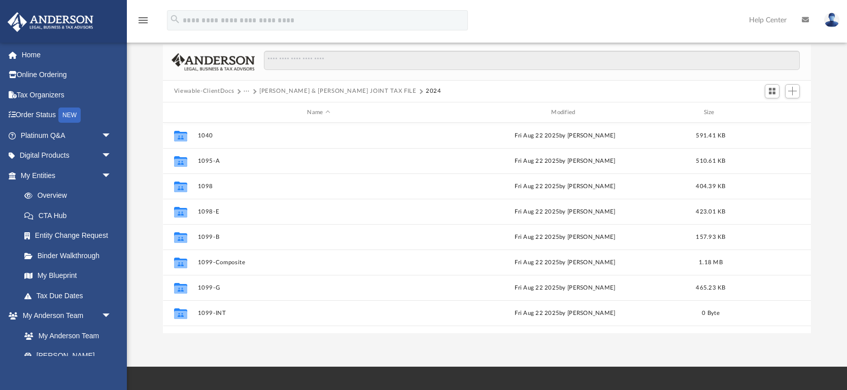
click at [828, 102] on div "Difficulty viewing your box folder? You can also access your account directly o…" at bounding box center [487, 171] width 720 height 324
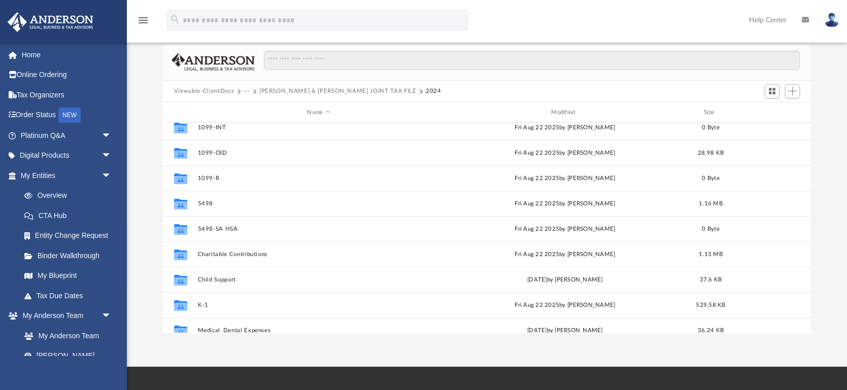
scroll to position [246, 0]
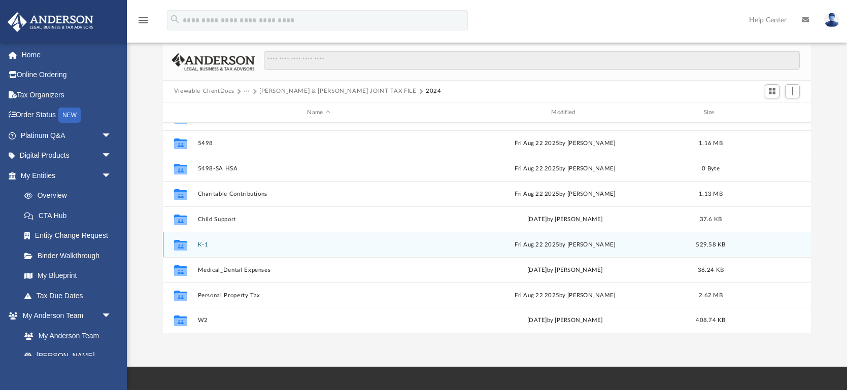
click at [207, 243] on button "K-1" at bounding box center [318, 245] width 242 height 7
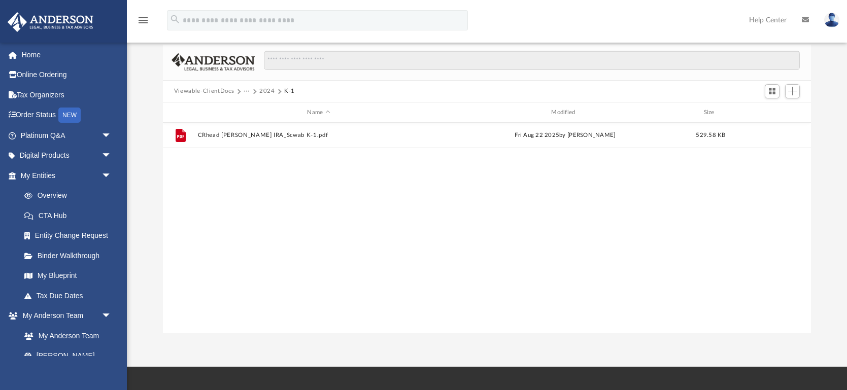
scroll to position [0, 0]
click at [267, 88] on button "2024" at bounding box center [267, 91] width 16 height 9
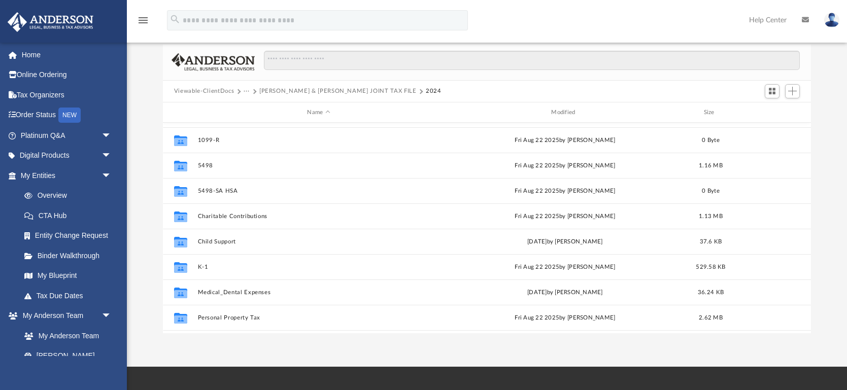
scroll to position [246, 0]
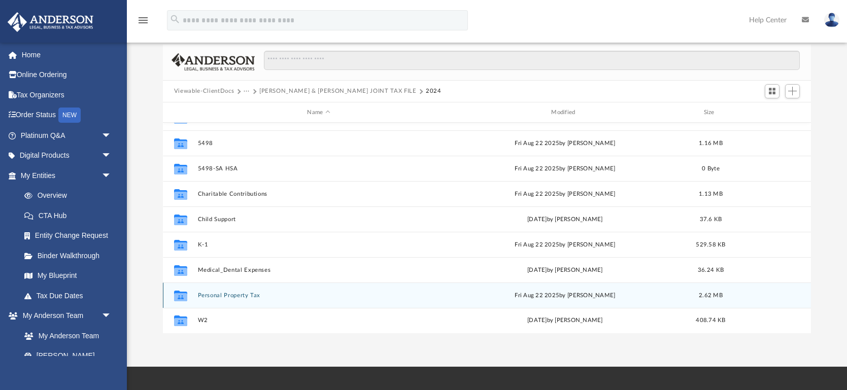
click at [249, 295] on button "Personal Property Tax" at bounding box center [318, 295] width 242 height 7
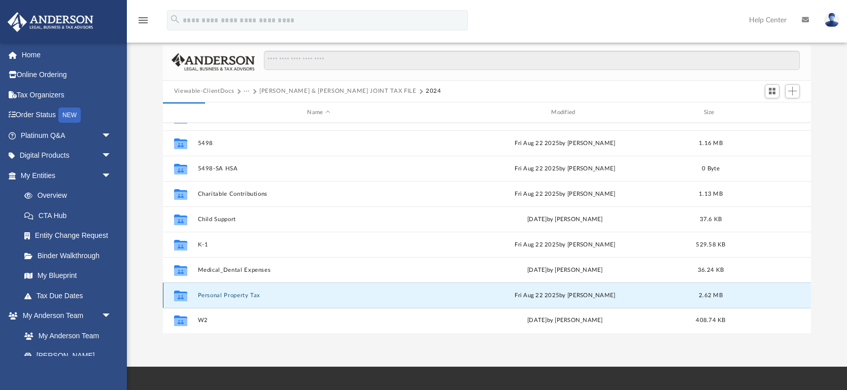
scroll to position [0, 0]
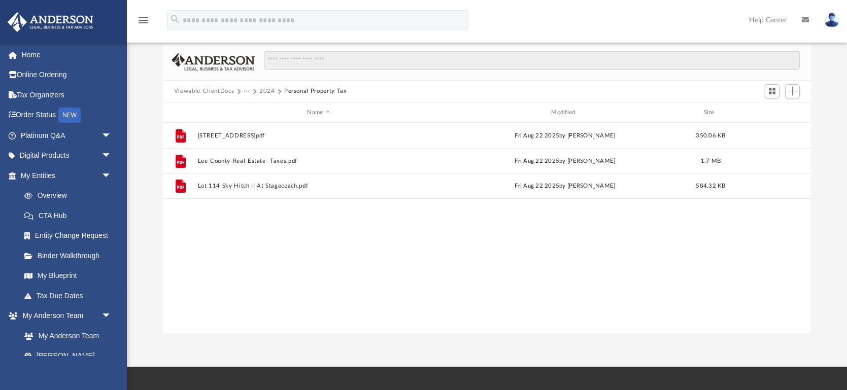
drag, startPoint x: 249, startPoint y: 295, endPoint x: 317, endPoint y: 277, distance: 70.4
click at [317, 277] on div "File [STREET_ADDRESS]pdf [DATE] by [PERSON_NAME] 350.06 KB File Lee-County-Real…" at bounding box center [487, 228] width 648 height 210
click at [264, 91] on button "2024" at bounding box center [267, 91] width 16 height 9
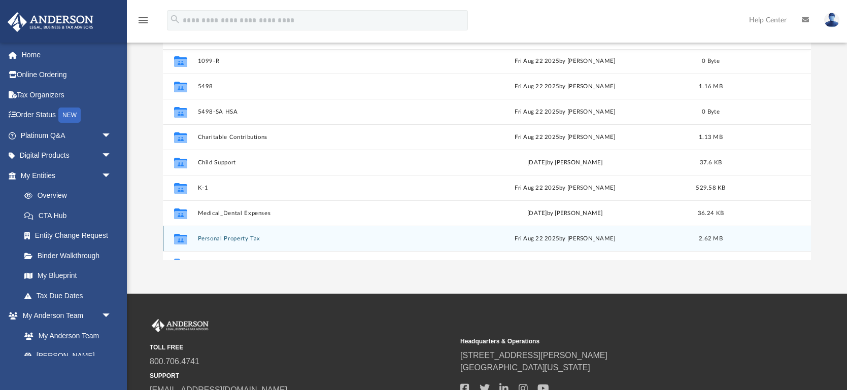
scroll to position [231, 0]
